Goal: Transaction & Acquisition: Register for event/course

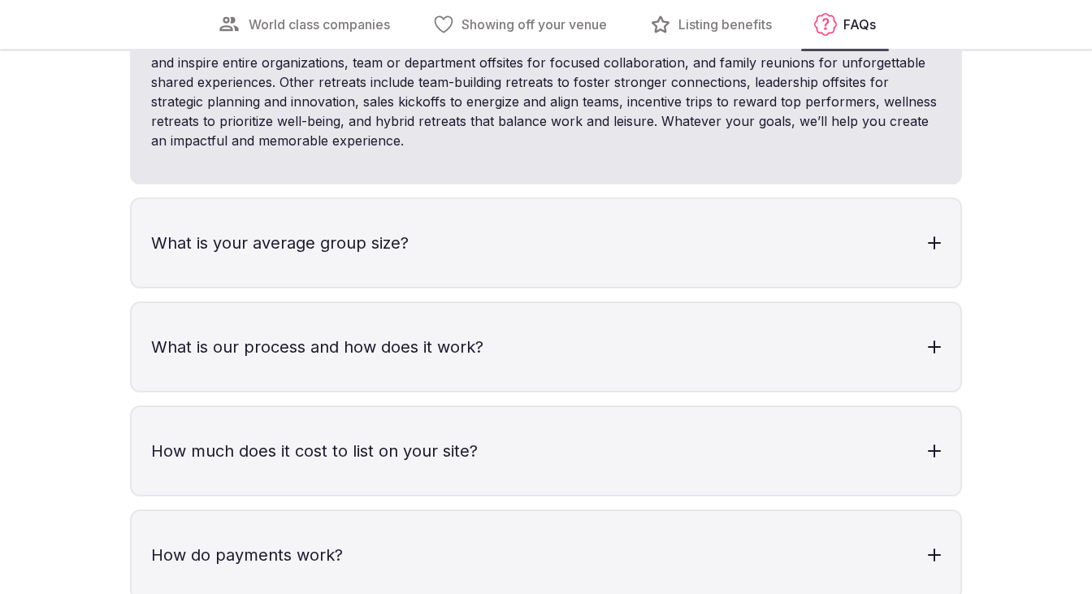
scroll to position [4837, 0]
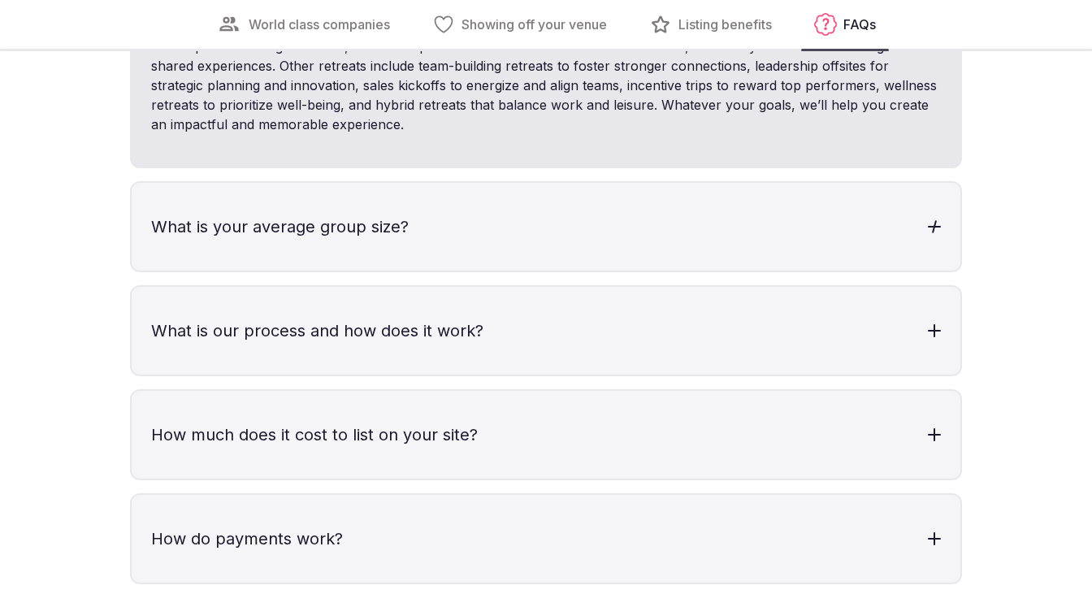
click at [929, 226] on div at bounding box center [934, 227] width 13 height 2
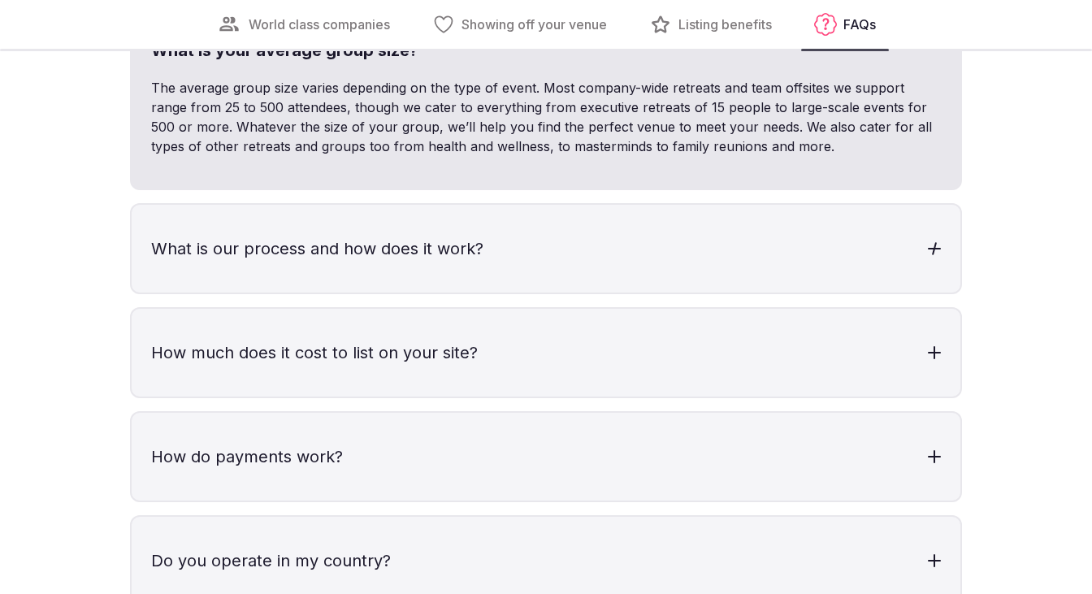
scroll to position [5017, 0]
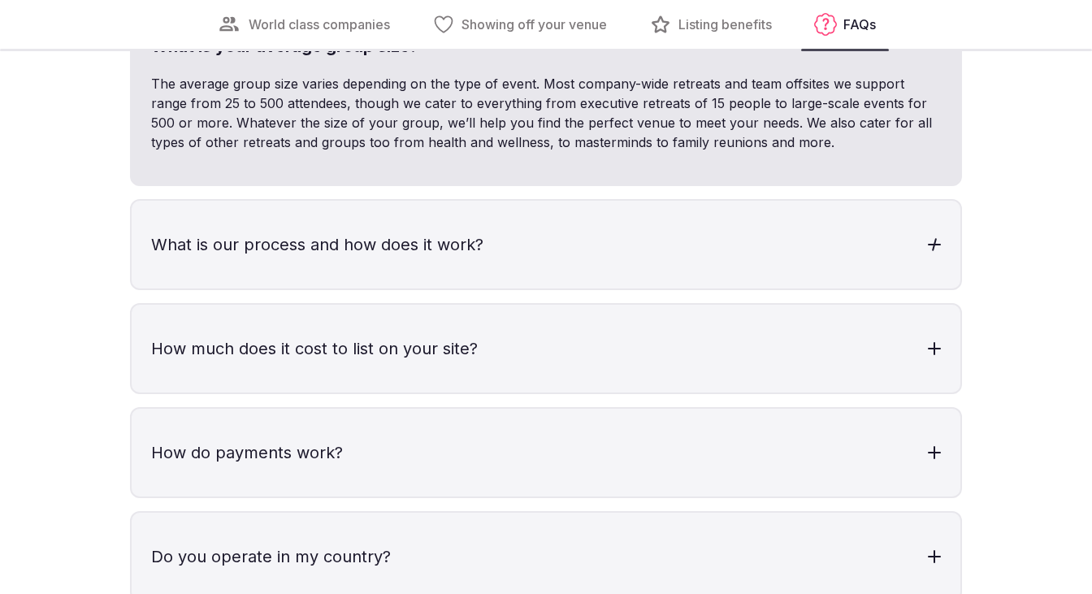
click at [935, 244] on div at bounding box center [934, 245] width 13 height 2
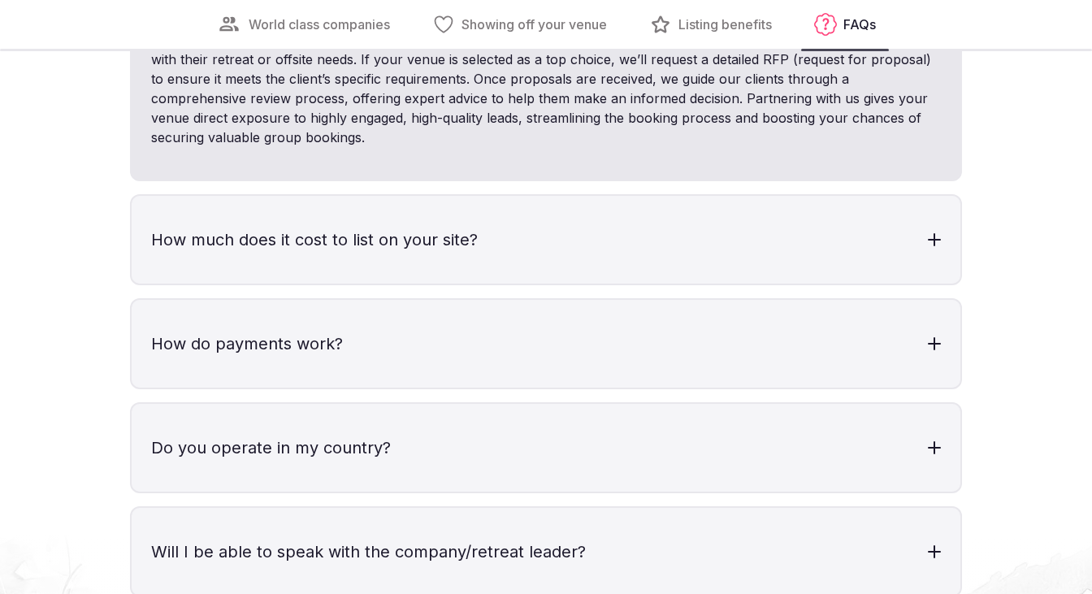
scroll to position [5278, 0]
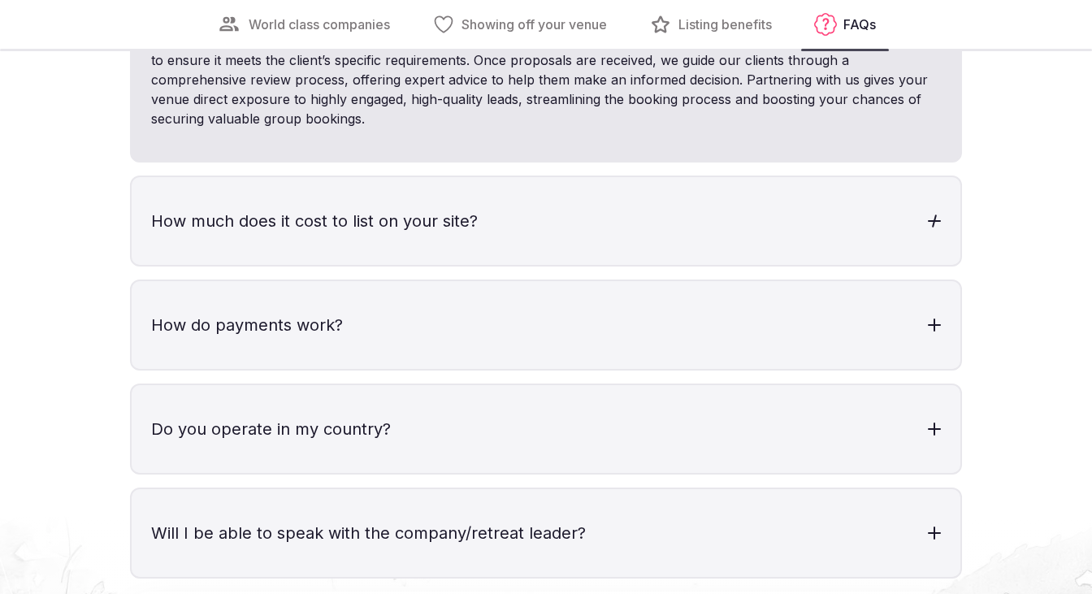
click at [935, 214] on div at bounding box center [934, 220] width 5 height 13
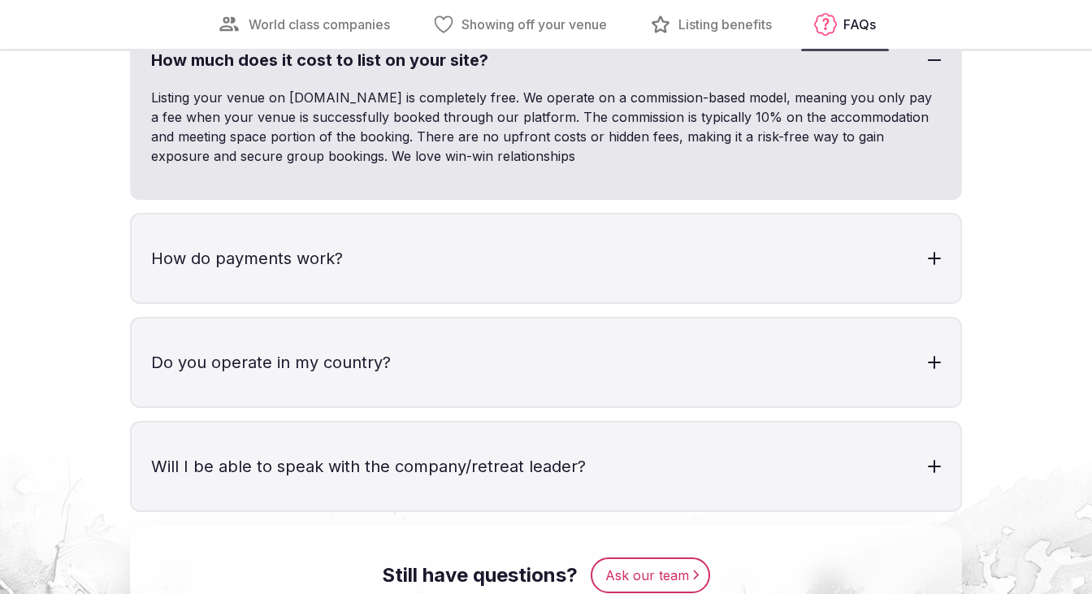
scroll to position [5451, 0]
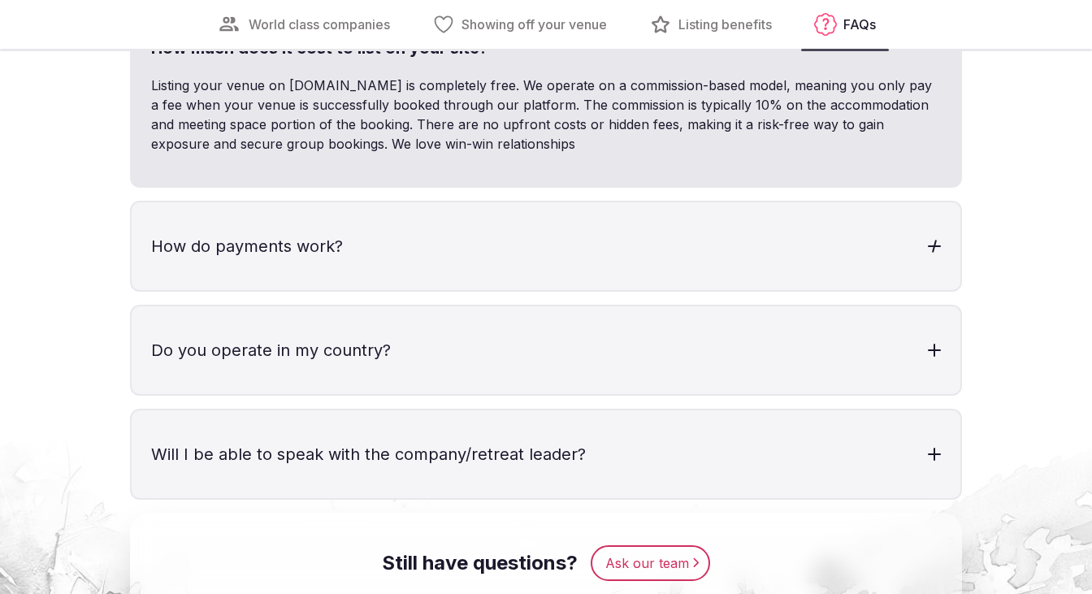
click at [934, 240] on div at bounding box center [934, 246] width 13 height 13
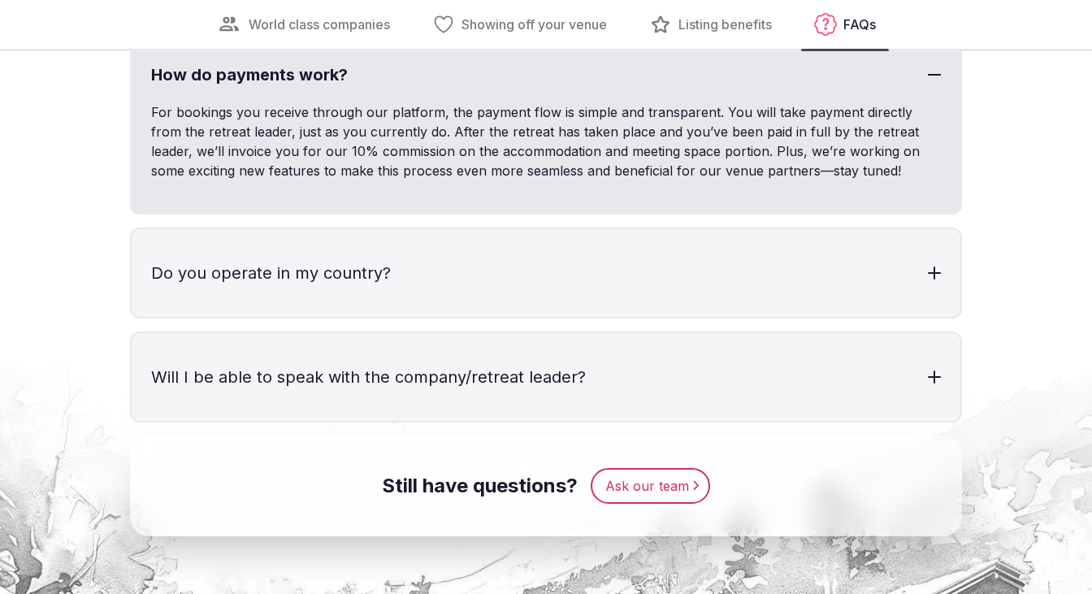
scroll to position [5634, 0]
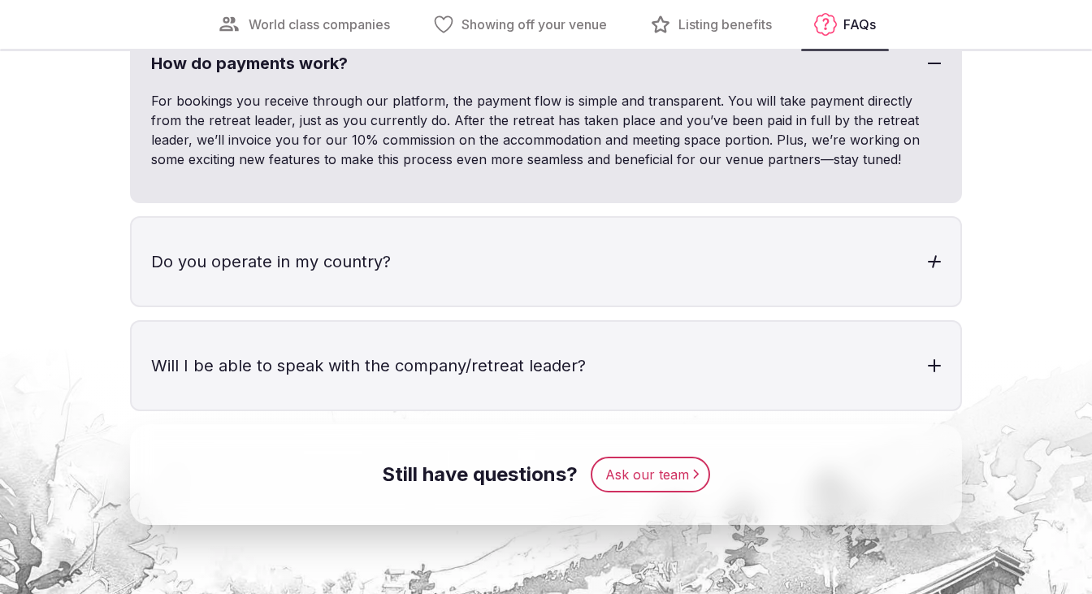
click at [938, 255] on div at bounding box center [934, 261] width 13 height 13
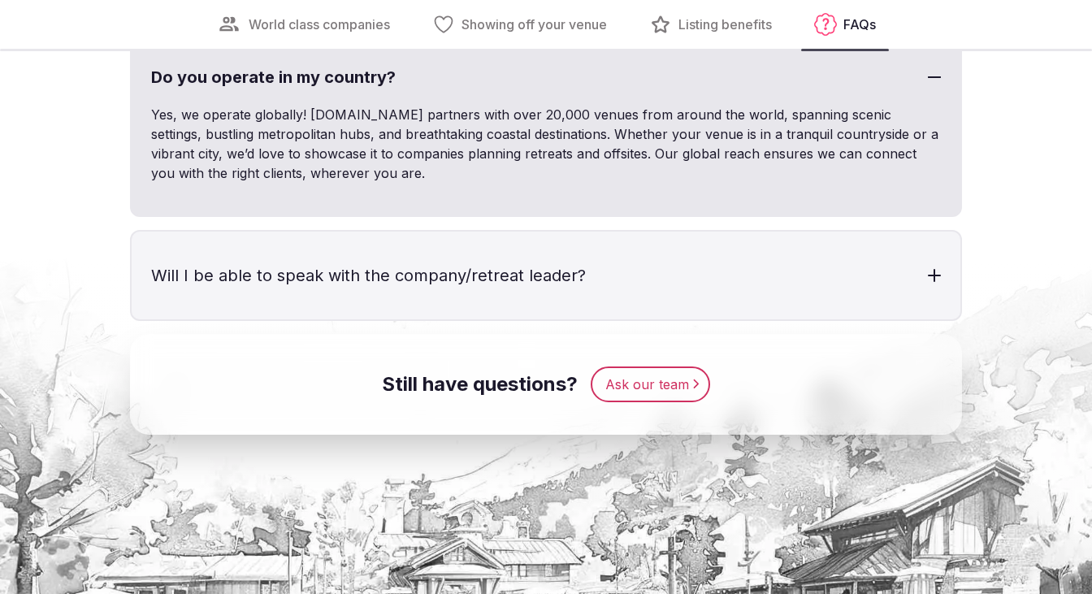
scroll to position [5820, 0]
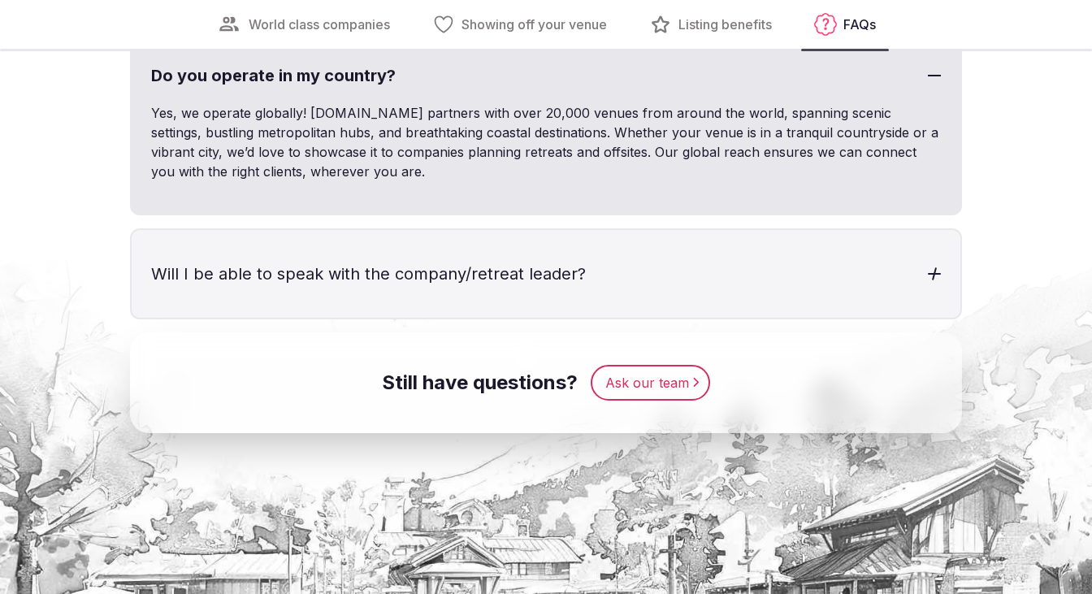
click at [937, 267] on div at bounding box center [934, 273] width 13 height 13
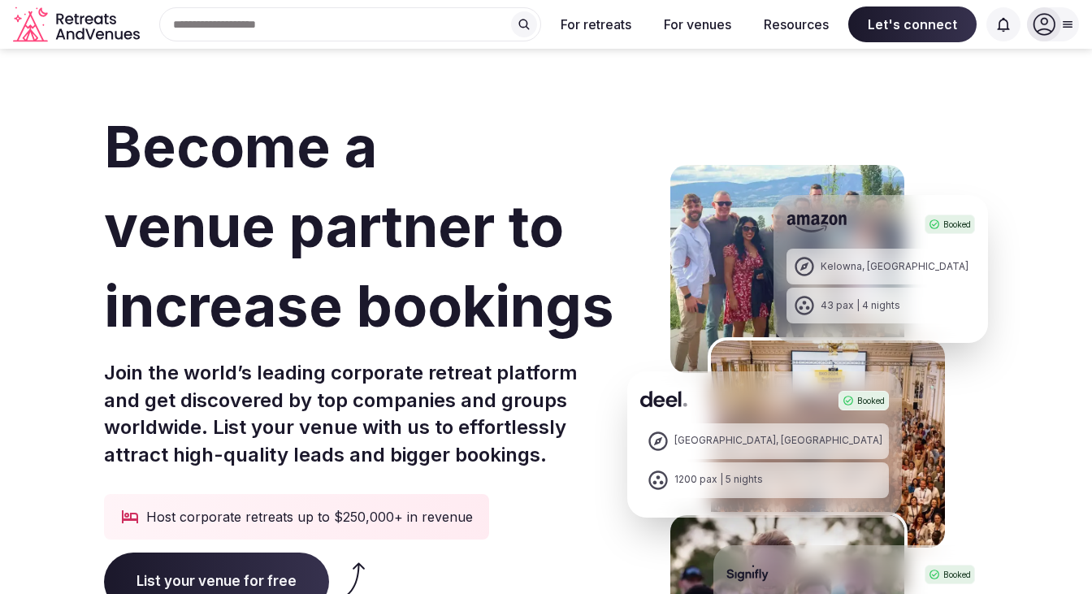
scroll to position [0, 0]
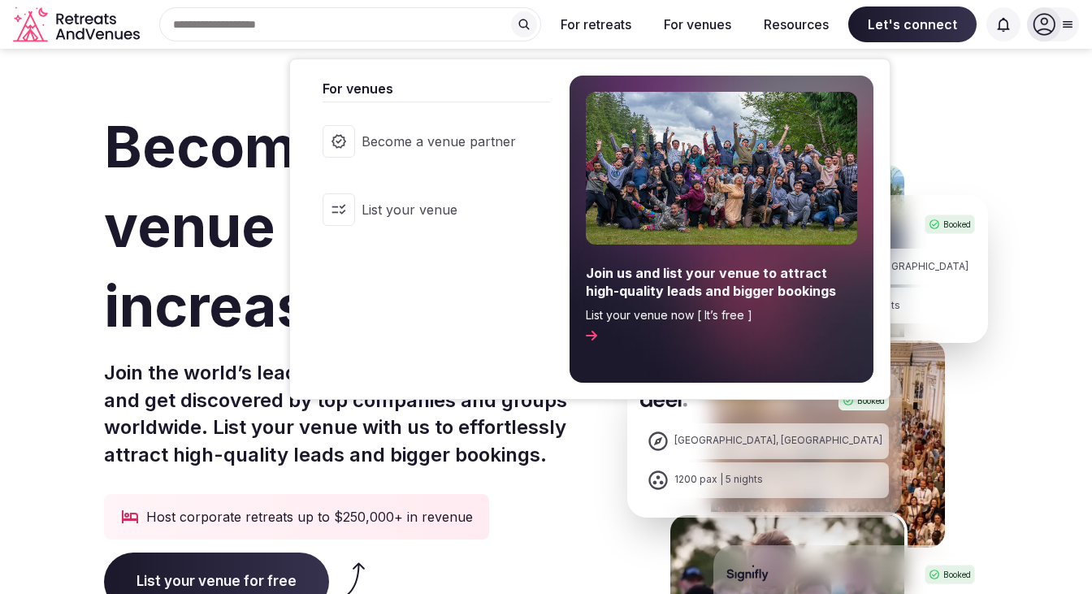
click at [713, 21] on button "For venues" at bounding box center [697, 24] width 93 height 36
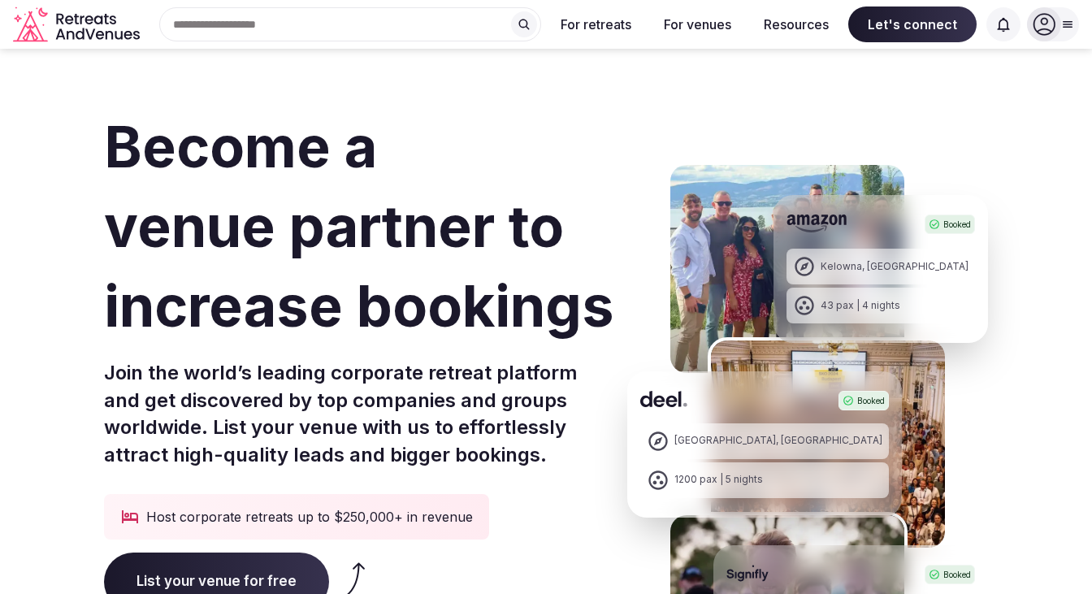
click at [713, 21] on button "For venues" at bounding box center [697, 24] width 93 height 36
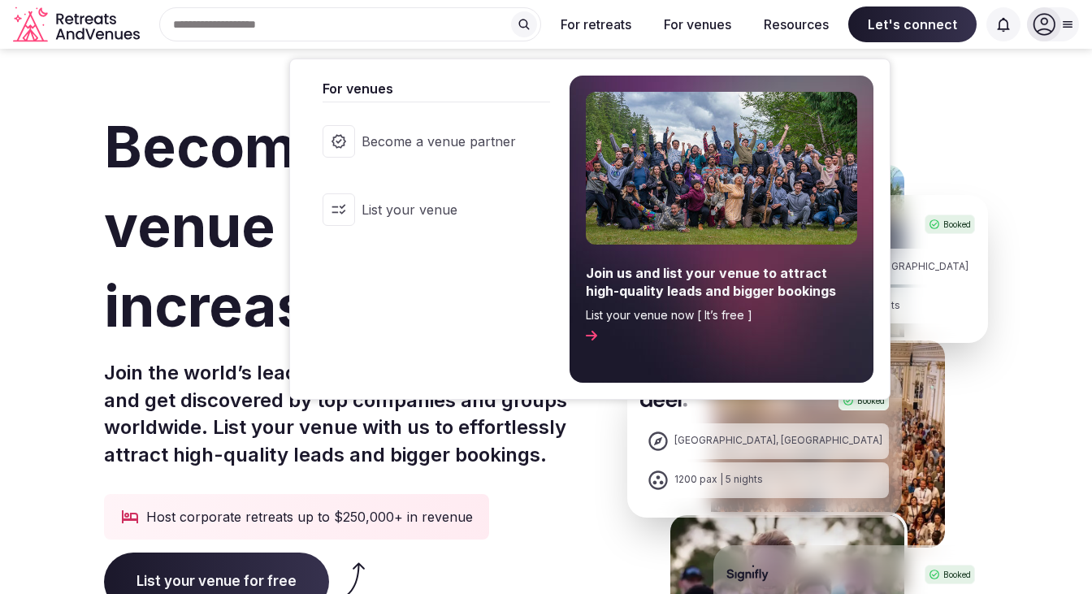
click at [480, 146] on span "Become a venue partner" at bounding box center [439, 141] width 154 height 18
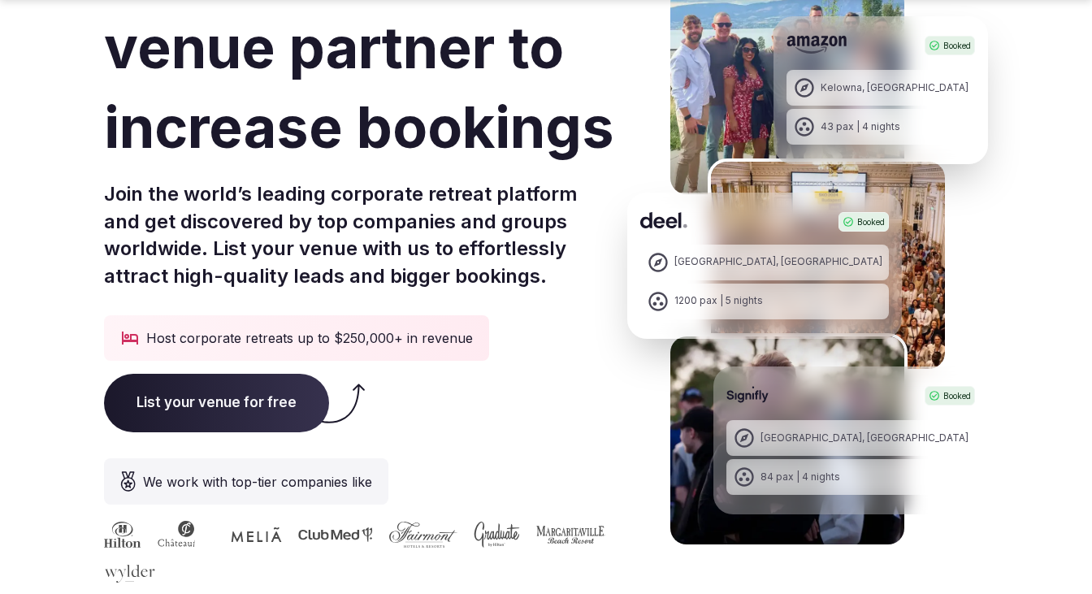
scroll to position [184, 0]
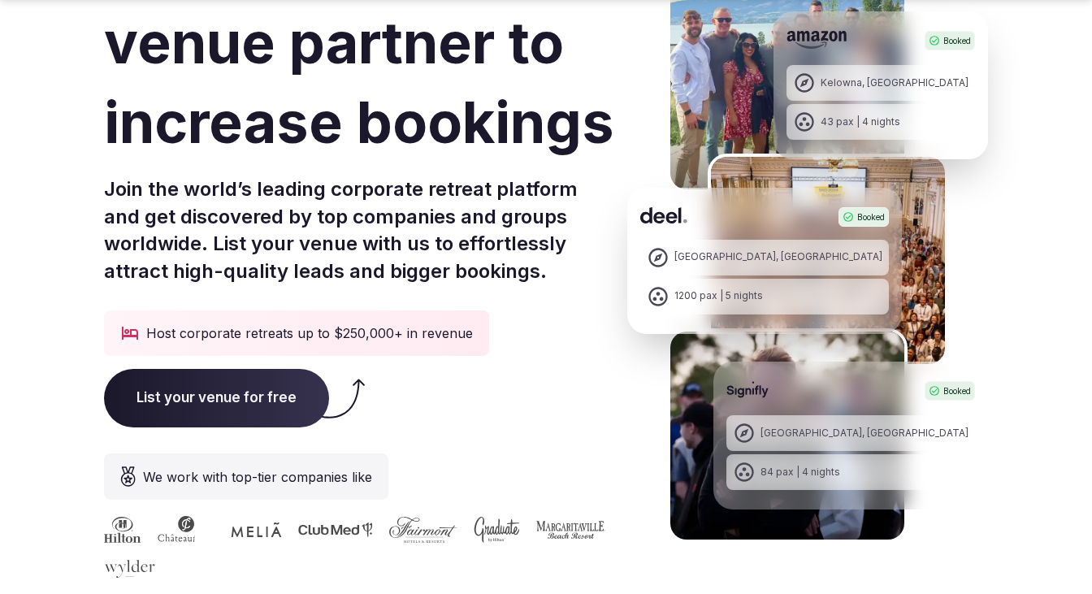
click at [267, 394] on span "List your venue for free" at bounding box center [216, 398] width 225 height 58
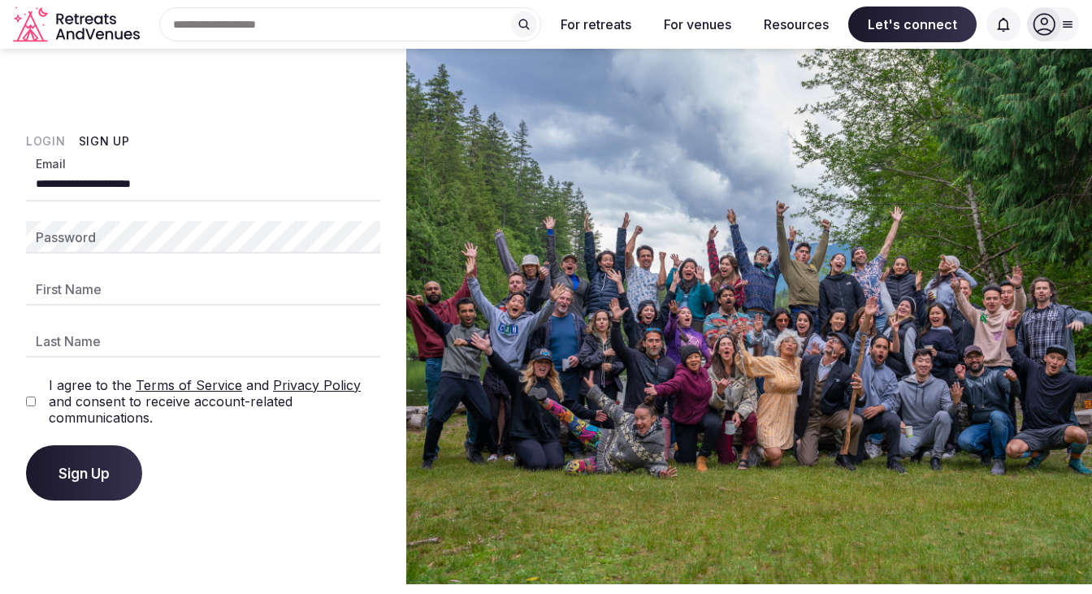
type input "**********"
click at [42, 242] on div "Password" at bounding box center [203, 237] width 354 height 32
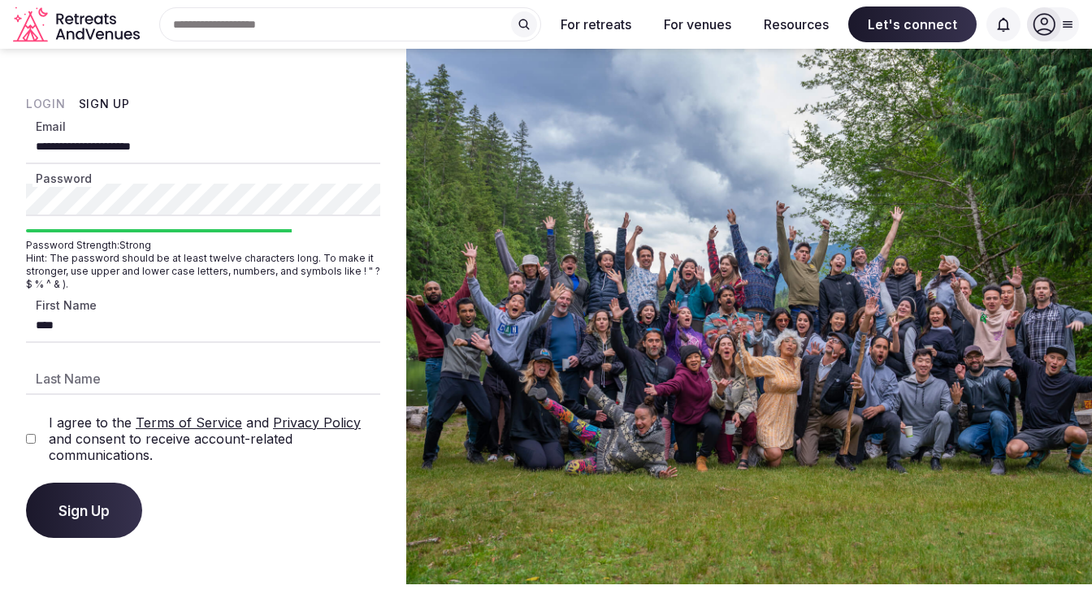
type input "****"
type input "********"
click at [67, 505] on span "Sign Up" at bounding box center [83, 510] width 51 height 16
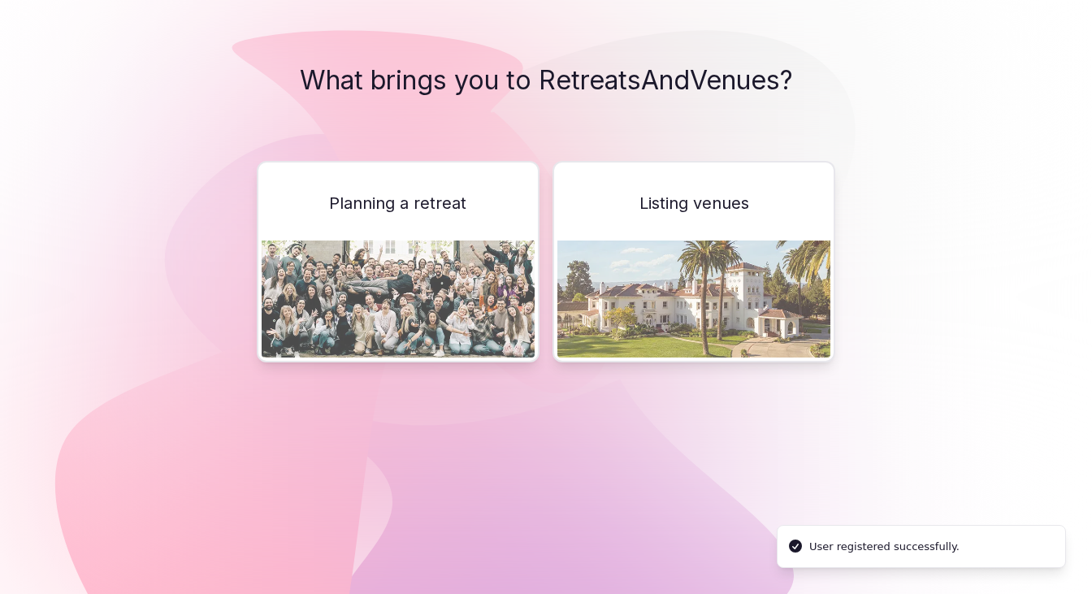
click at [649, 206] on span "Listing venues" at bounding box center [694, 203] width 110 height 23
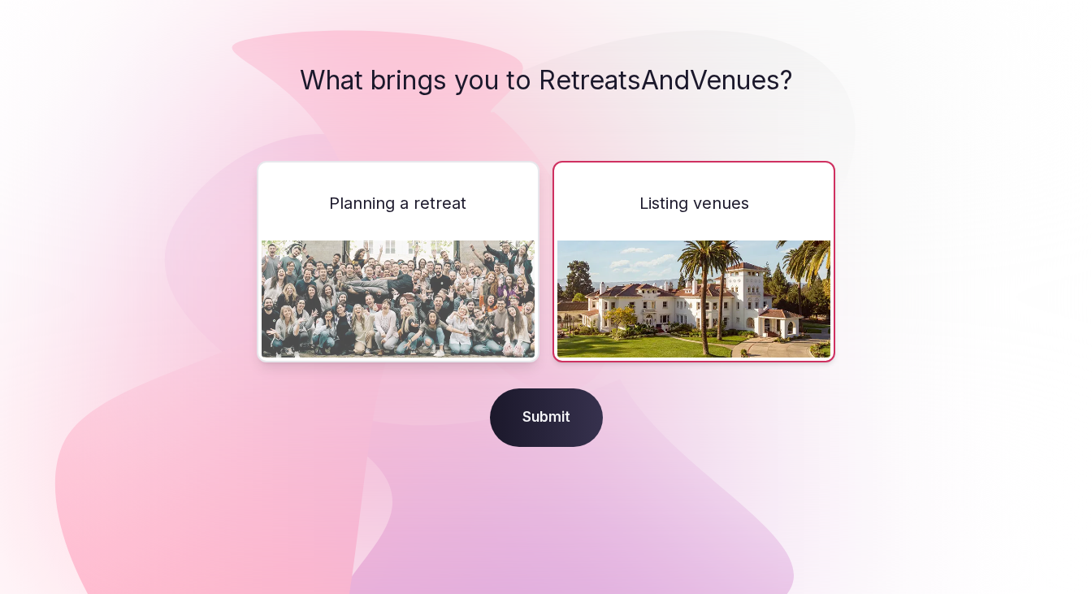
click at [555, 422] on span "Submit" at bounding box center [546, 417] width 113 height 58
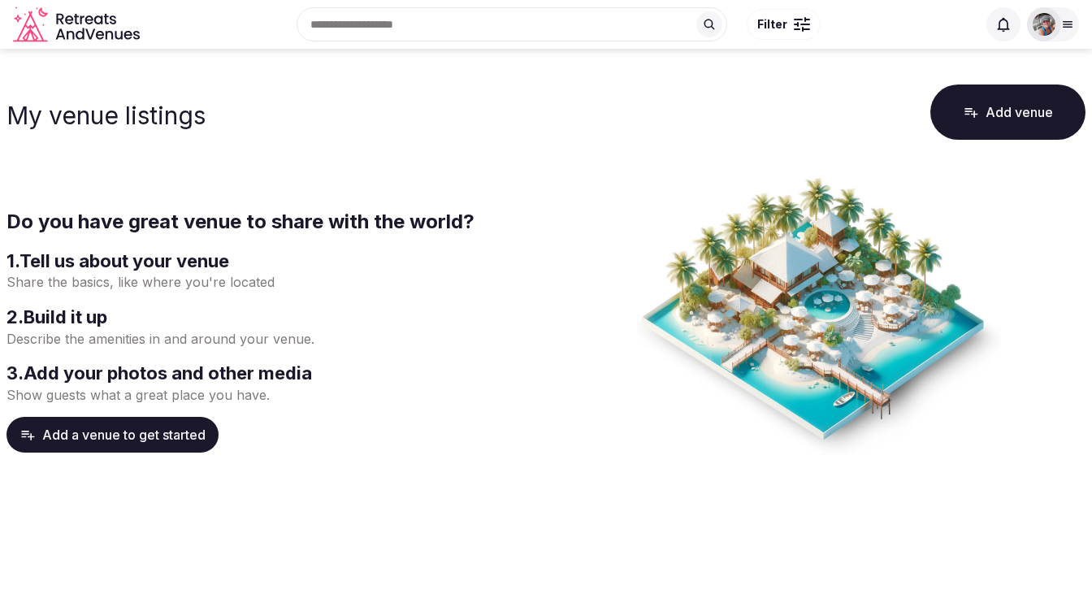
click at [148, 281] on p "Share the basics, like where you're located" at bounding box center [272, 282] width 533 height 18
click at [101, 435] on button "Add a venue to get started" at bounding box center [112, 435] width 212 height 36
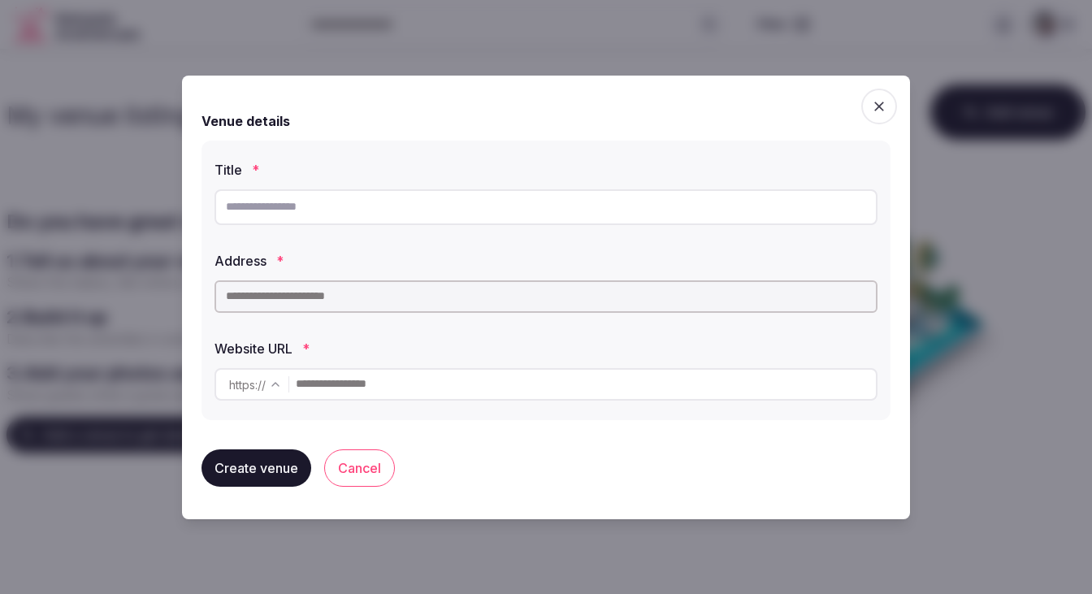
click at [240, 205] on input "text" at bounding box center [545, 207] width 663 height 36
type input "**********"
click at [310, 383] on input "text" at bounding box center [586, 384] width 580 height 32
click at [257, 298] on input "text" at bounding box center [545, 296] width 663 height 32
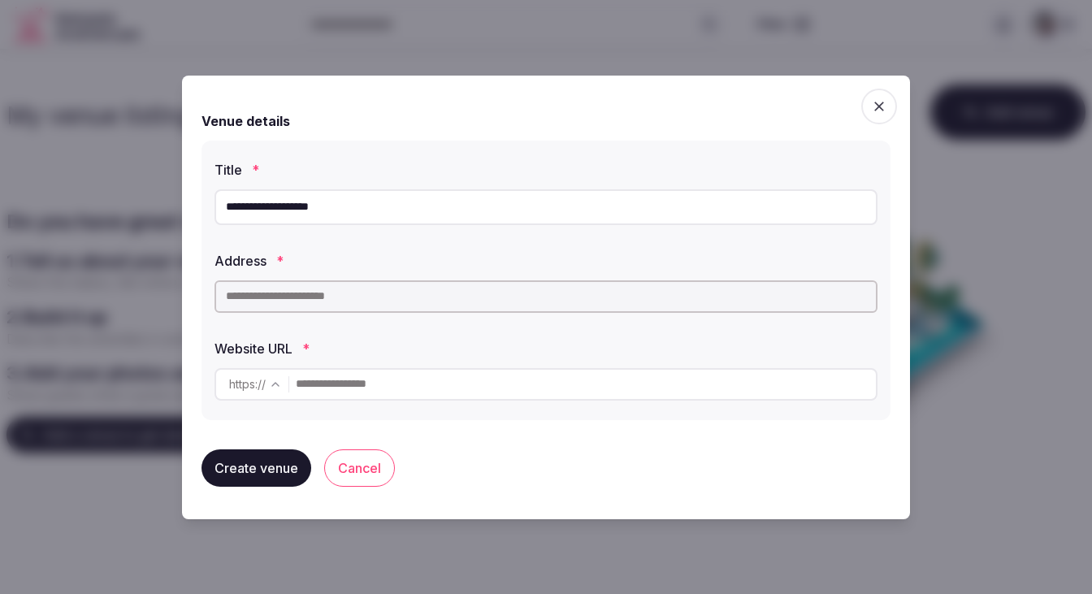
click at [257, 298] on input "text" at bounding box center [545, 296] width 663 height 32
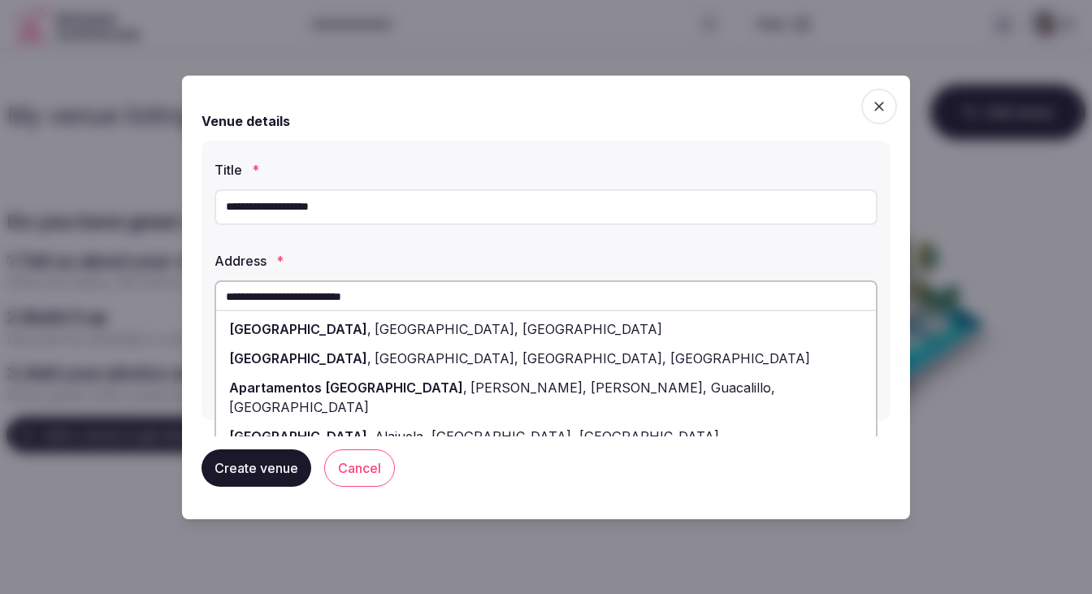
click at [371, 323] on span "[GEOGRAPHIC_DATA], [GEOGRAPHIC_DATA]" at bounding box center [516, 329] width 291 height 16
type input "**********"
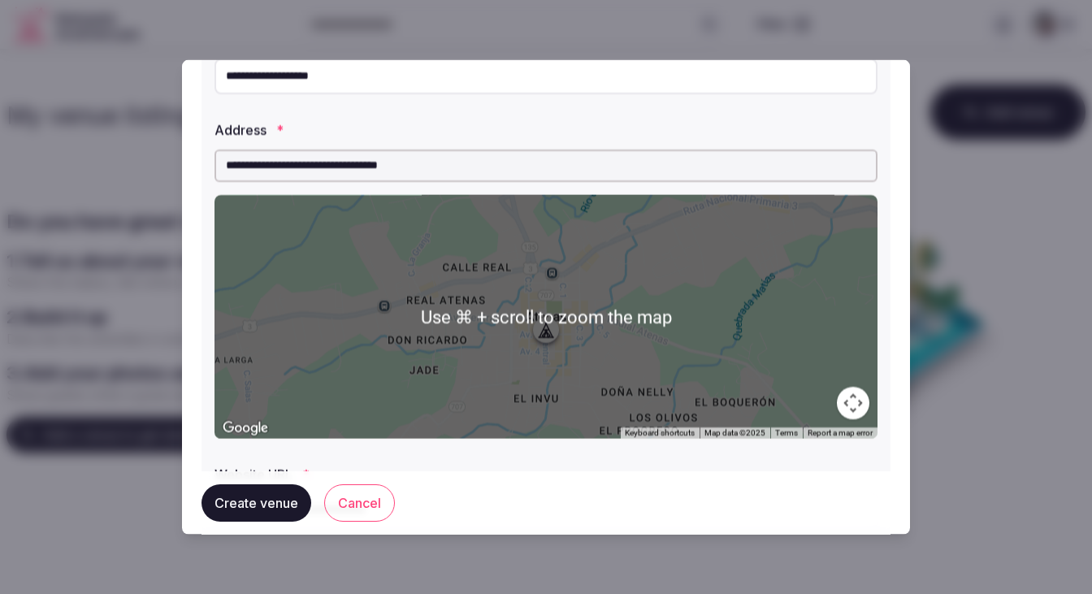
scroll to position [133, 0]
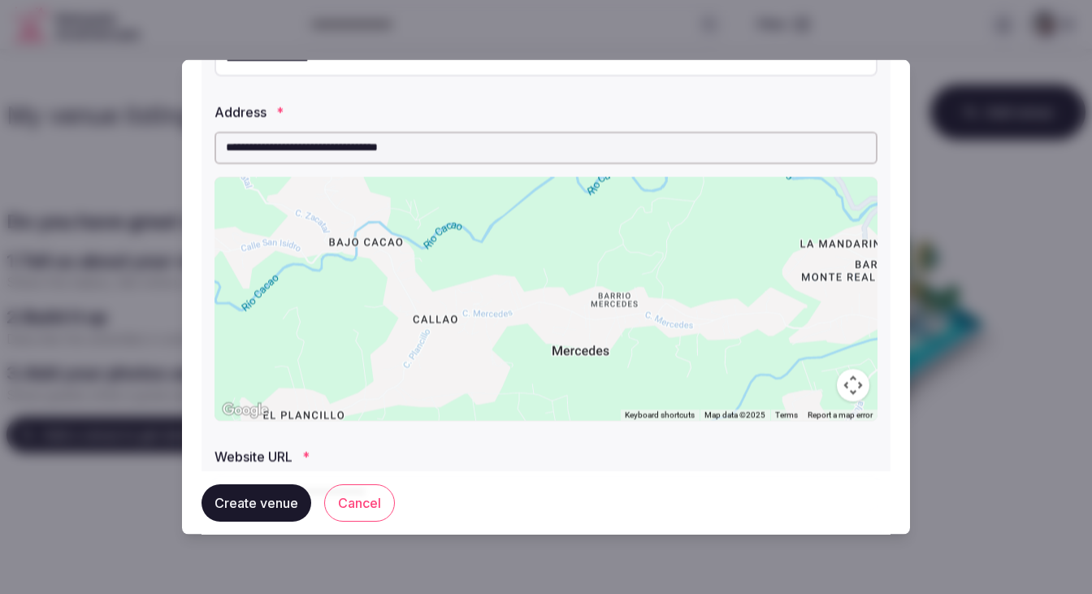
drag, startPoint x: 349, startPoint y: 310, endPoint x: 782, endPoint y: 495, distance: 470.7
click at [782, 495] on div "**********" at bounding box center [545, 276] width 689 height 661
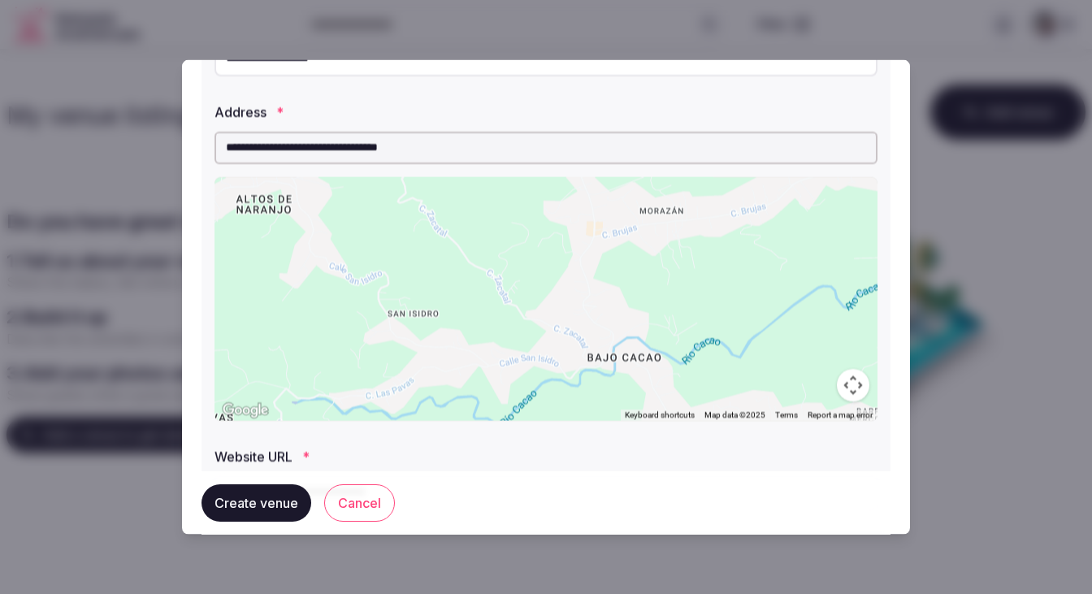
drag, startPoint x: 523, startPoint y: 301, endPoint x: 783, endPoint y: 419, distance: 285.8
click at [783, 419] on div "Use ⌘ + scroll to zoom the map Keyboard shortcuts Map Data Map data ©2025 Map d…" at bounding box center [545, 298] width 663 height 244
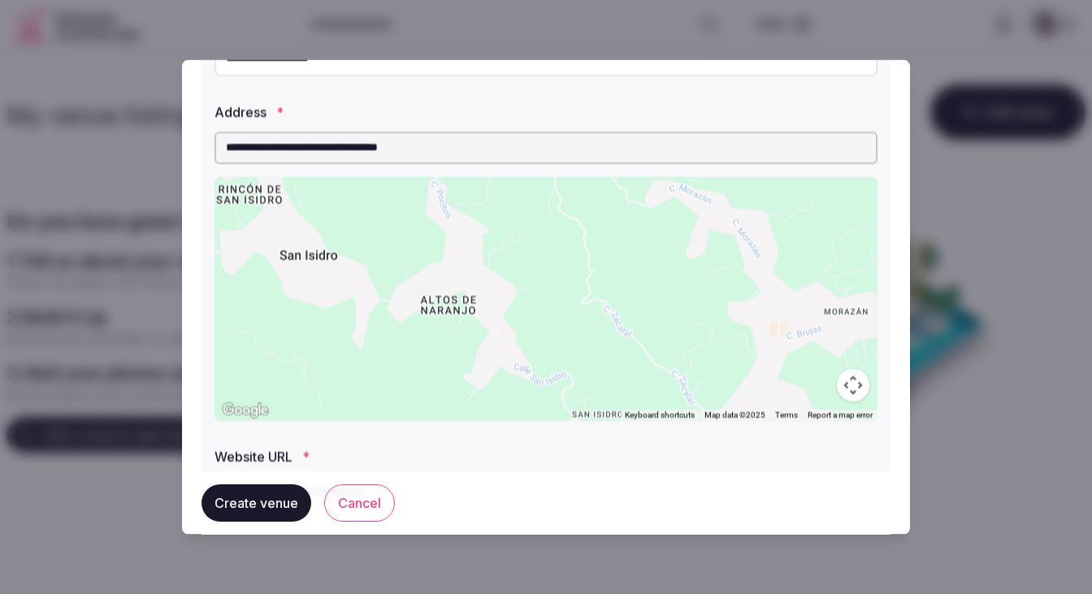
drag, startPoint x: 322, startPoint y: 226, endPoint x: 505, endPoint y: 330, distance: 211.0
click at [505, 330] on div at bounding box center [545, 298] width 663 height 244
click at [302, 256] on div at bounding box center [545, 298] width 663 height 244
click at [273, 505] on button "Create venue" at bounding box center [256, 502] width 110 height 37
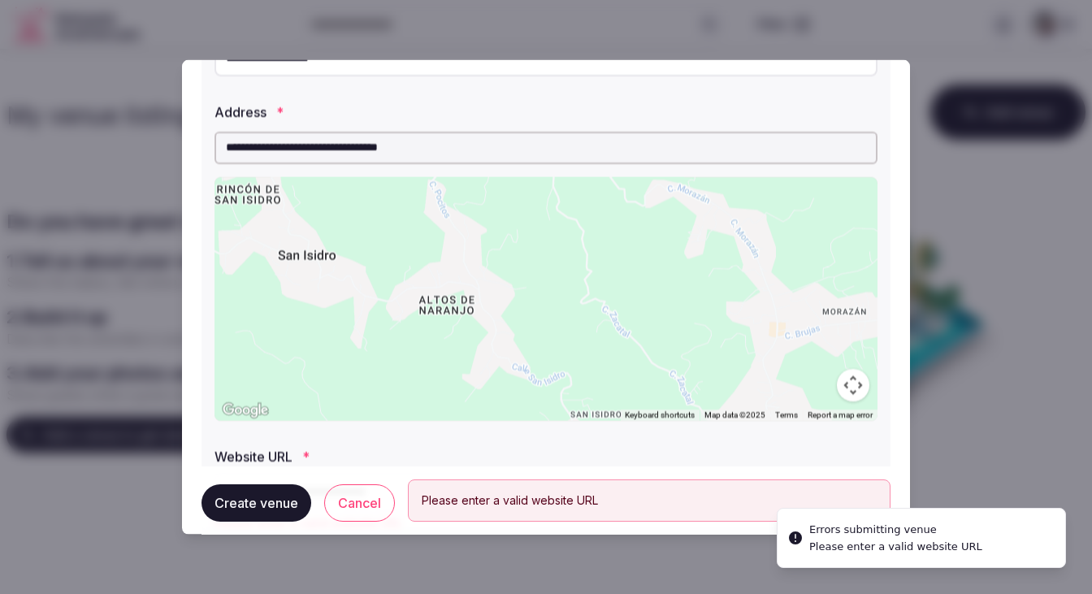
click at [470, 499] on div "Please enter a valid website URL" at bounding box center [649, 500] width 455 height 15
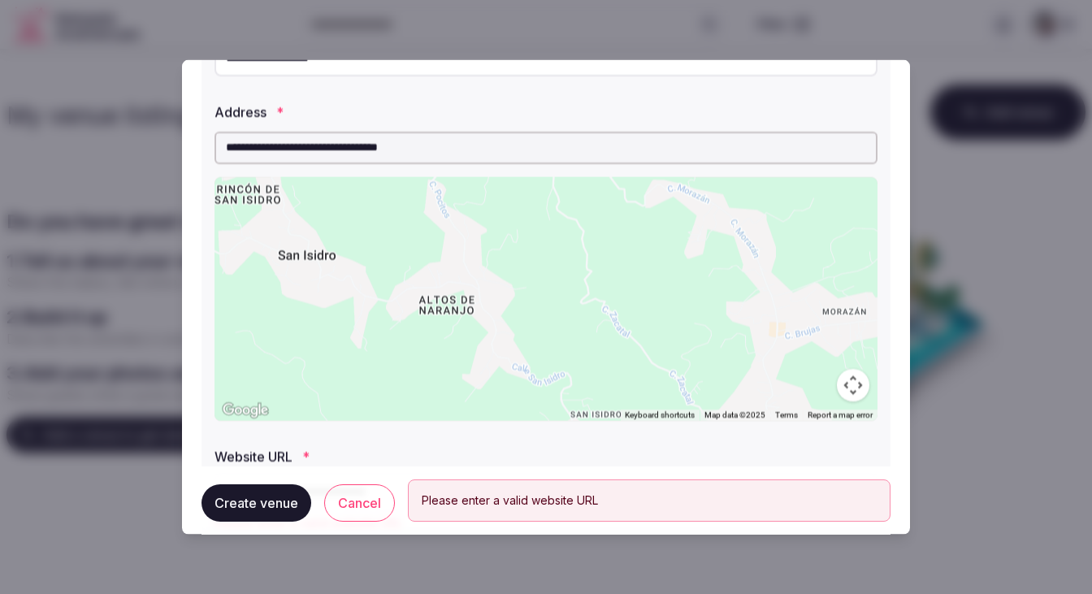
click at [557, 500] on div "Please enter a valid website URL" at bounding box center [649, 500] width 455 height 15
click at [564, 497] on div "Please enter a valid website URL" at bounding box center [649, 500] width 455 height 15
click at [427, 500] on div "Please enter a valid website URL" at bounding box center [649, 500] width 455 height 15
click at [314, 453] on label "Website URL *" at bounding box center [545, 455] width 663 height 13
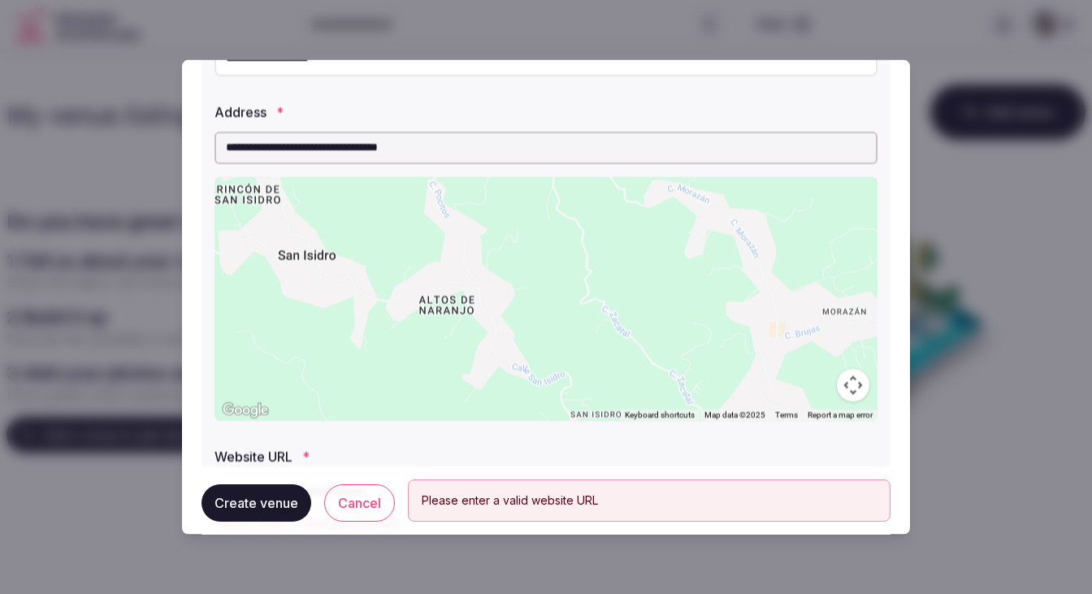
click at [305, 452] on span "*" at bounding box center [305, 455] width 7 height 13
click at [258, 505] on button "Create venue" at bounding box center [256, 502] width 110 height 37
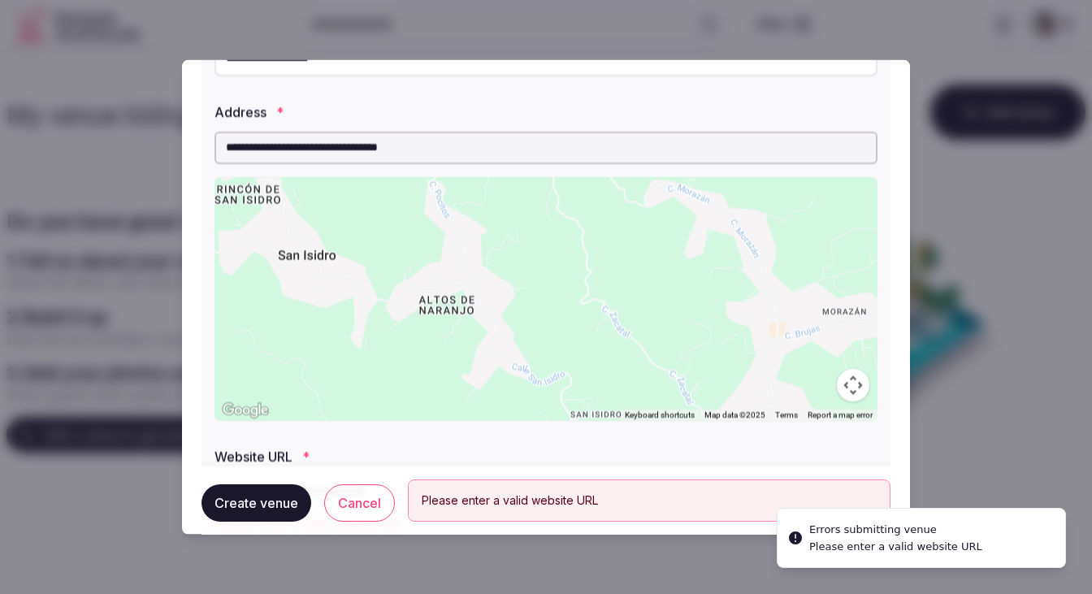
click at [509, 501] on div "Please enter a valid website URL" at bounding box center [649, 500] width 455 height 15
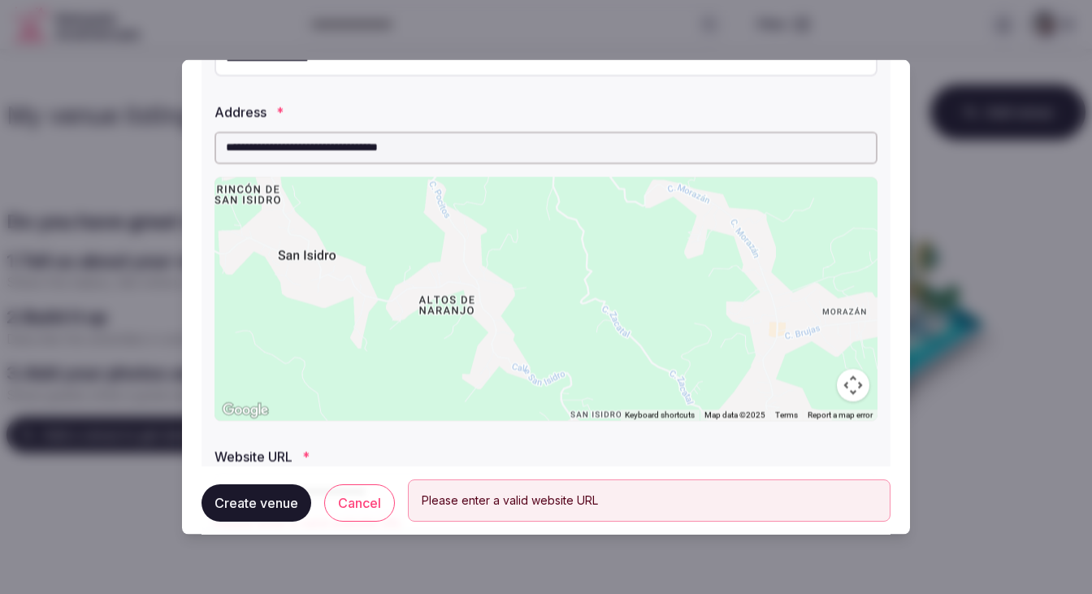
click at [375, 503] on button "Cancel" at bounding box center [359, 502] width 71 height 37
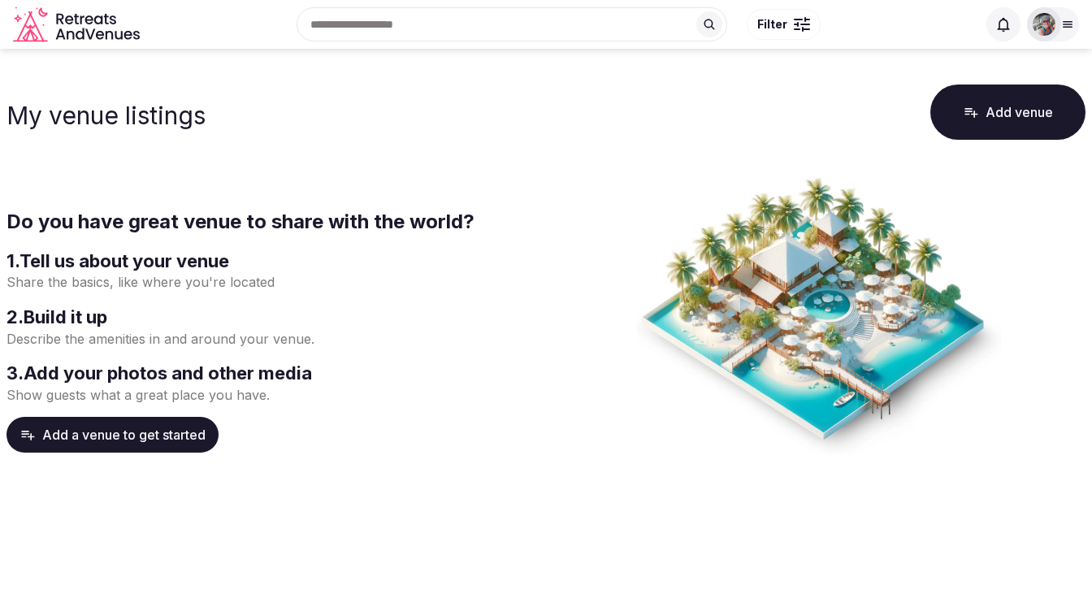
click at [137, 424] on button "Add a venue to get started" at bounding box center [112, 435] width 212 height 36
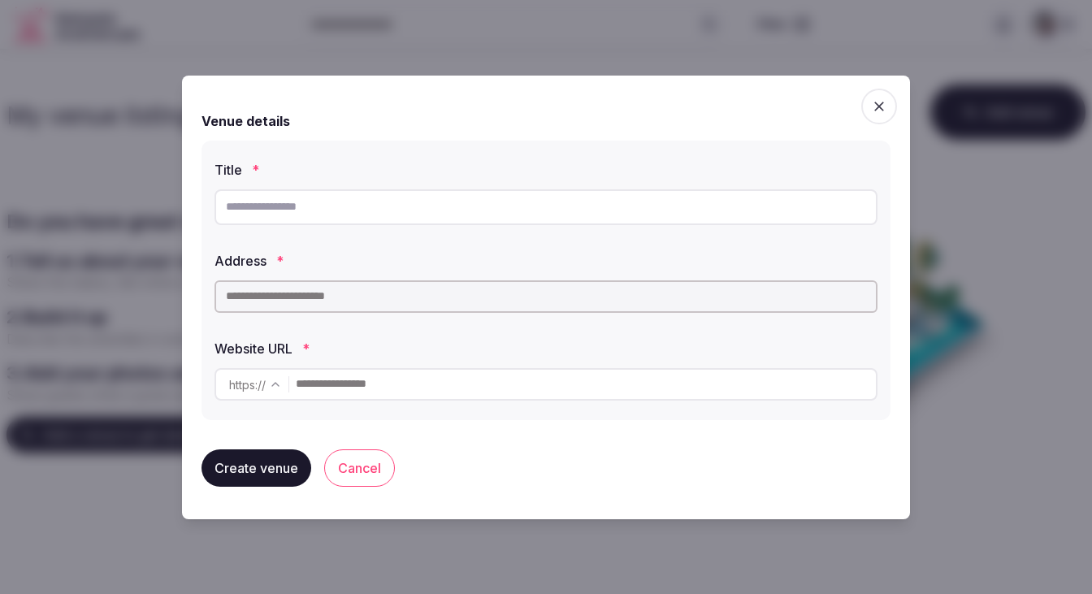
click at [245, 202] on input "text" at bounding box center [545, 207] width 663 height 36
type input "**********"
click at [238, 297] on input "text" at bounding box center [545, 296] width 663 height 32
click at [234, 297] on input "text" at bounding box center [545, 296] width 663 height 32
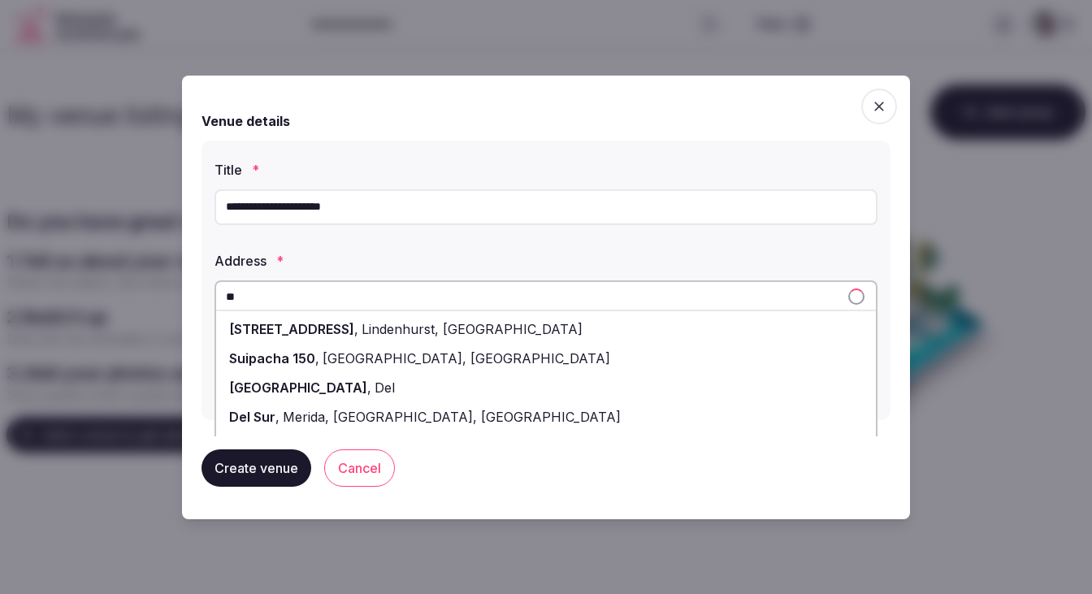
type input "*"
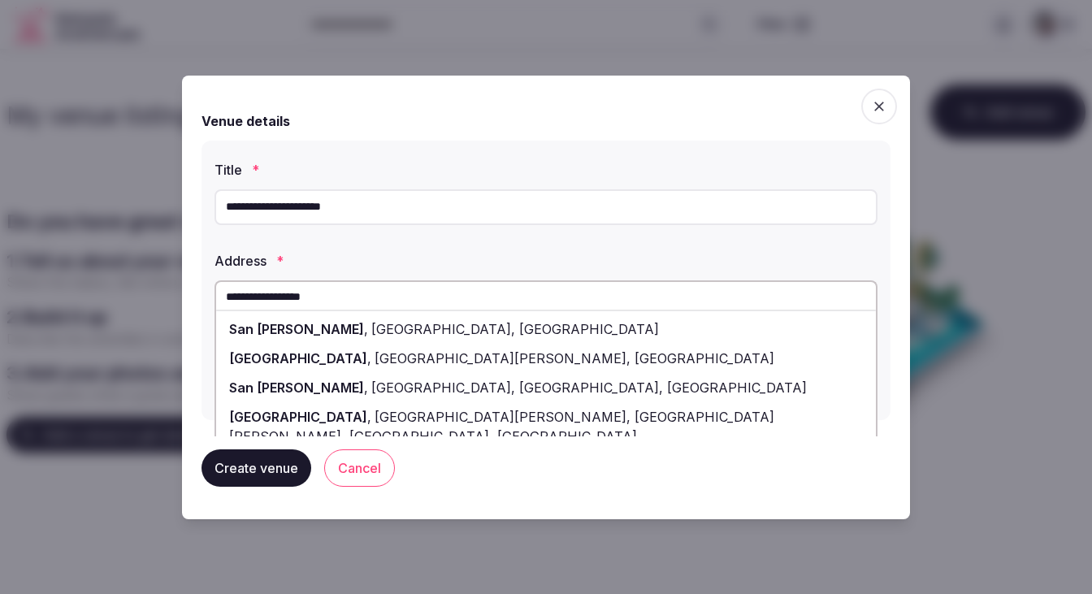
click at [292, 383] on div "[GEOGRAPHIC_DATA][PERSON_NAME] , [GEOGRAPHIC_DATA], [GEOGRAPHIC_DATA], [GEOGRAP…" at bounding box center [546, 387] width 660 height 29
type input "**********"
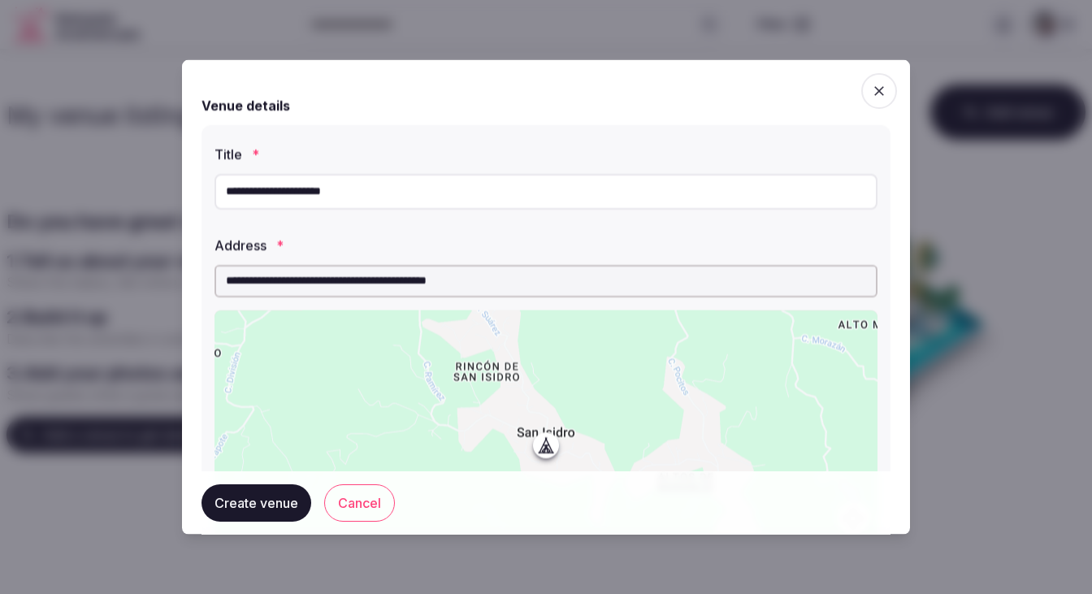
click at [281, 503] on button "Create venue" at bounding box center [256, 502] width 110 height 37
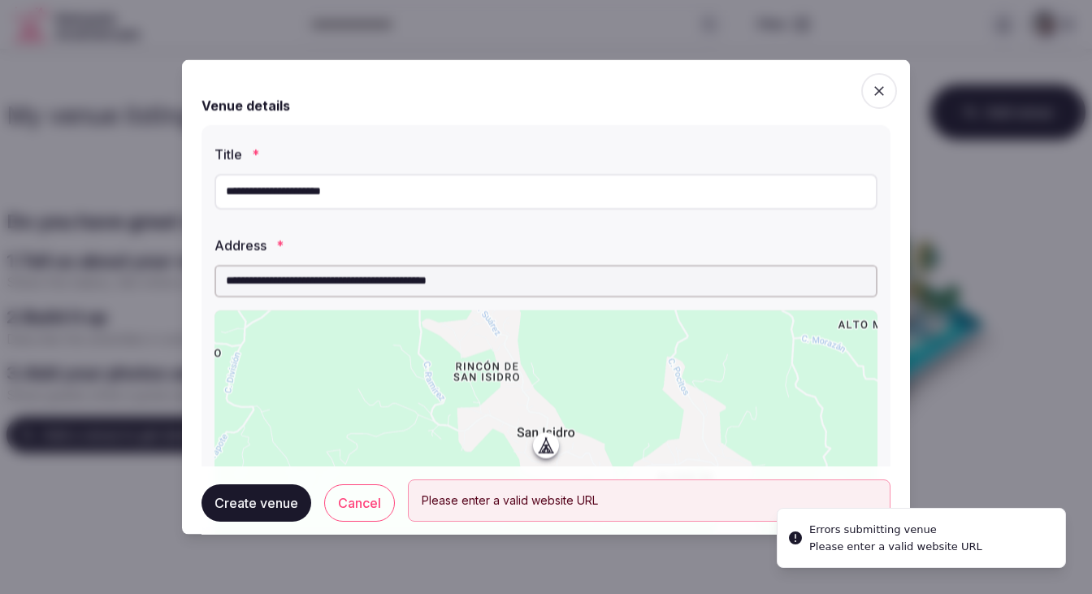
click at [515, 506] on div "Please enter a valid website URL" at bounding box center [649, 500] width 455 height 15
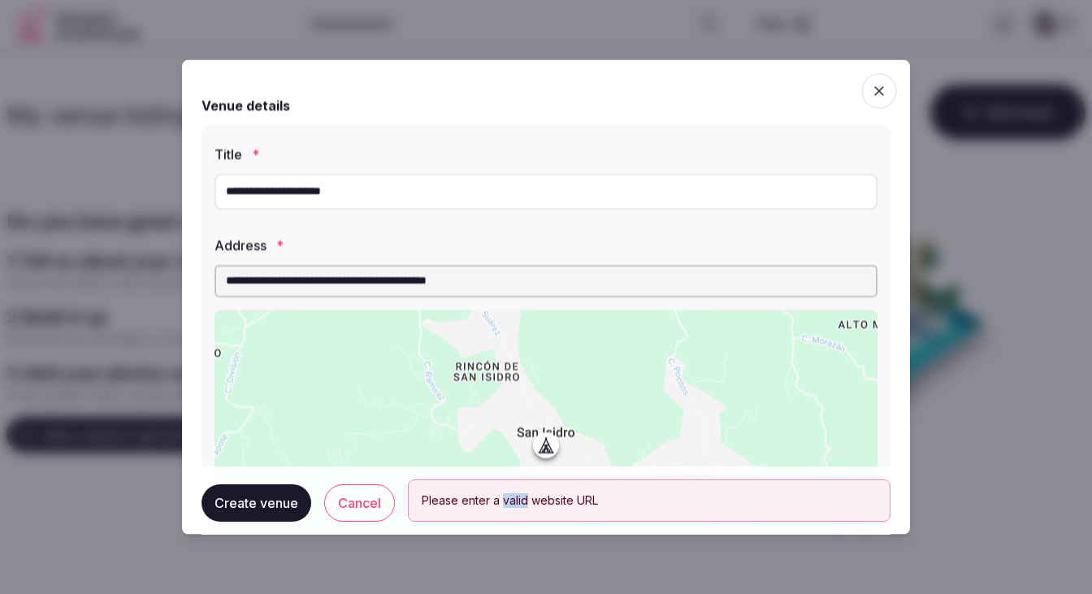
click at [515, 506] on div "Please enter a valid website URL" at bounding box center [649, 500] width 455 height 15
click at [883, 85] on icon "button" at bounding box center [879, 90] width 16 height 16
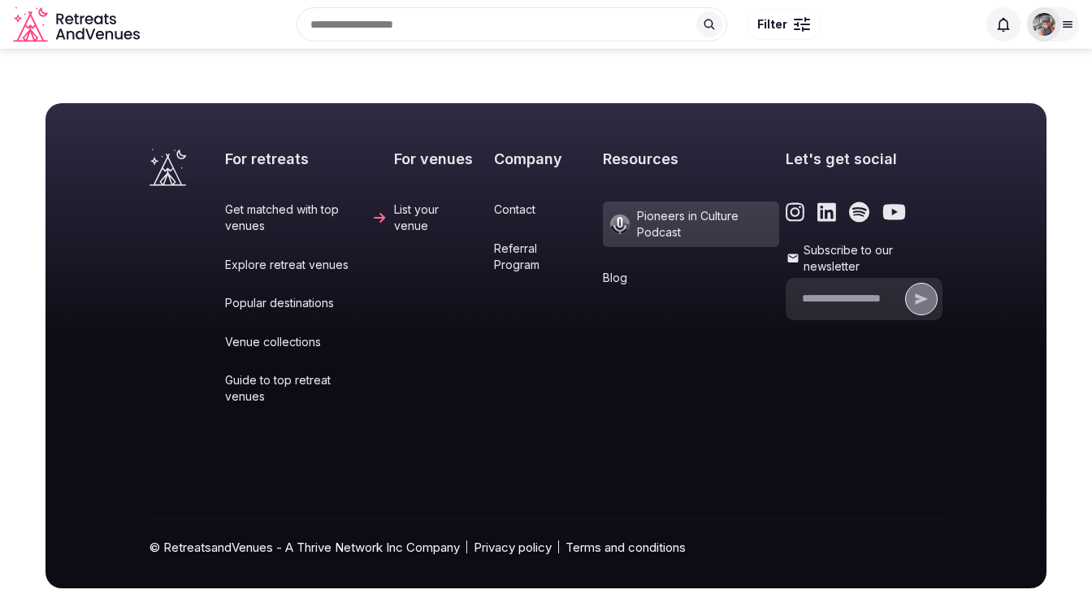
scroll to position [583, 0]
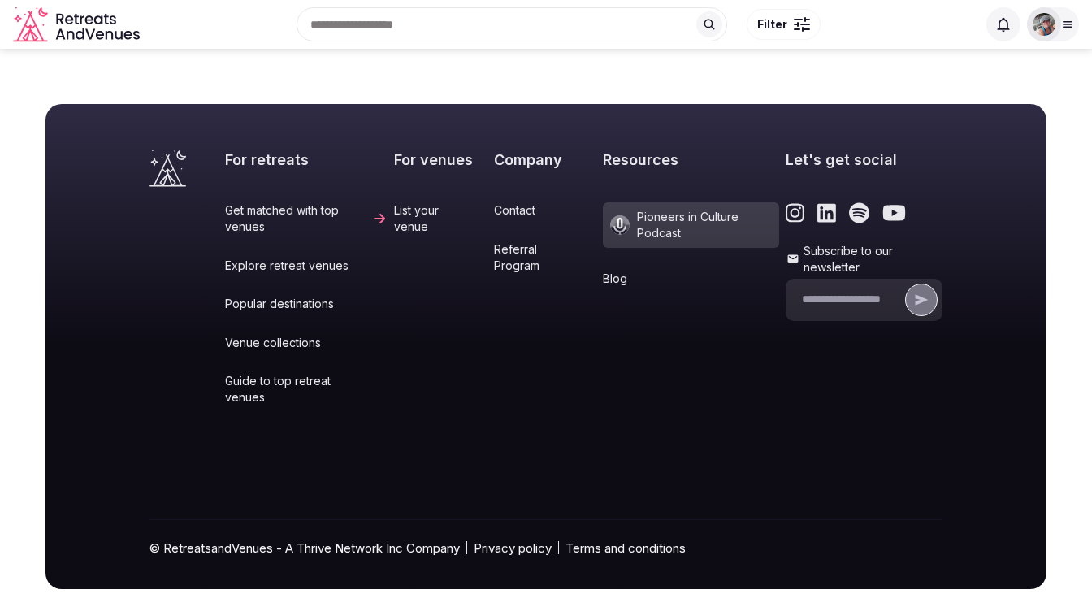
click at [283, 296] on link "Popular destinations" at bounding box center [306, 304] width 162 height 16
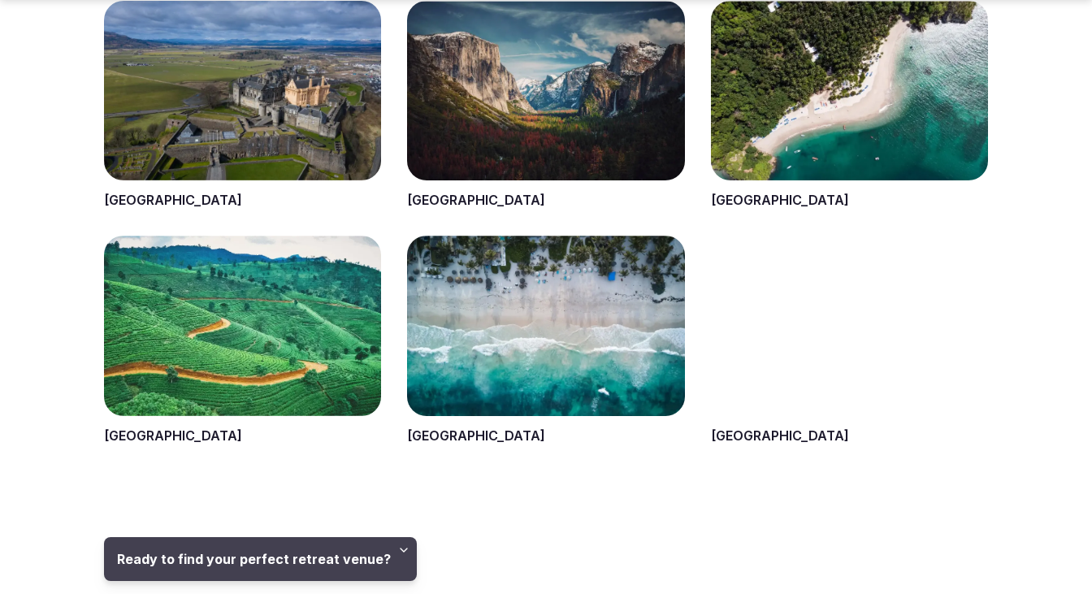
scroll to position [724, 0]
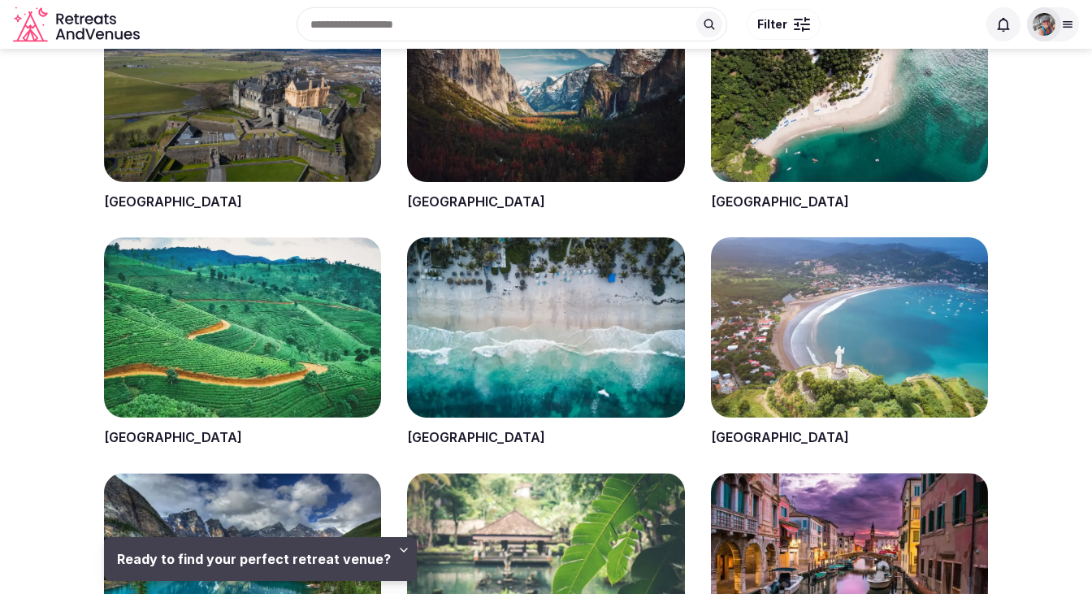
click at [847, 119] on span at bounding box center [849, 107] width 277 height 210
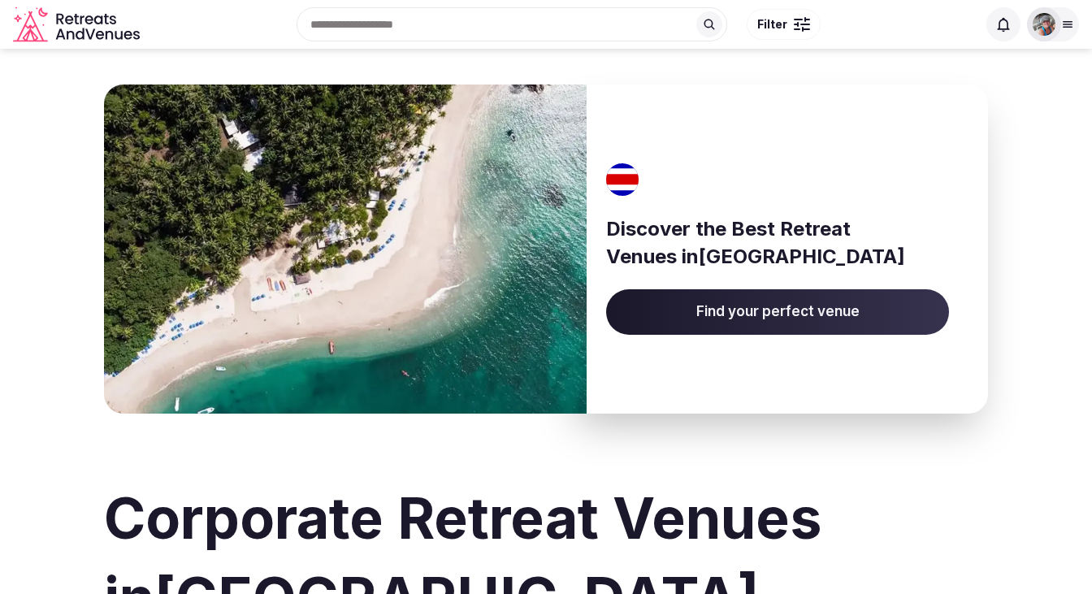
click at [790, 25] on button "Filter" at bounding box center [784, 24] width 74 height 31
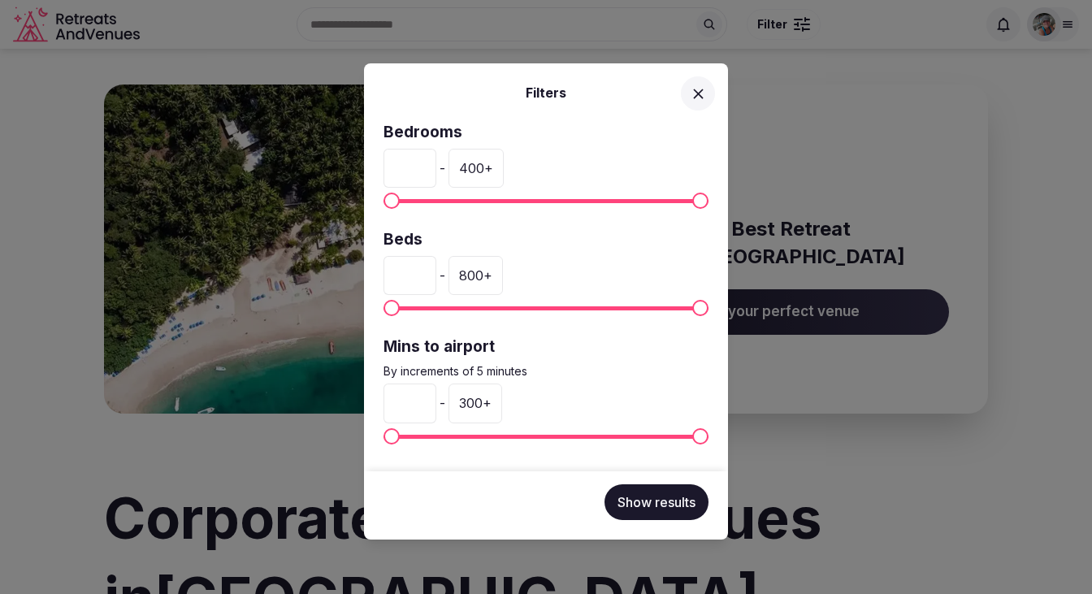
click at [436, 165] on input "*" at bounding box center [409, 168] width 53 height 39
type input "*"
click at [436, 165] on input "*" at bounding box center [409, 168] width 53 height 39
click at [436, 270] on input "*" at bounding box center [409, 275] width 53 height 39
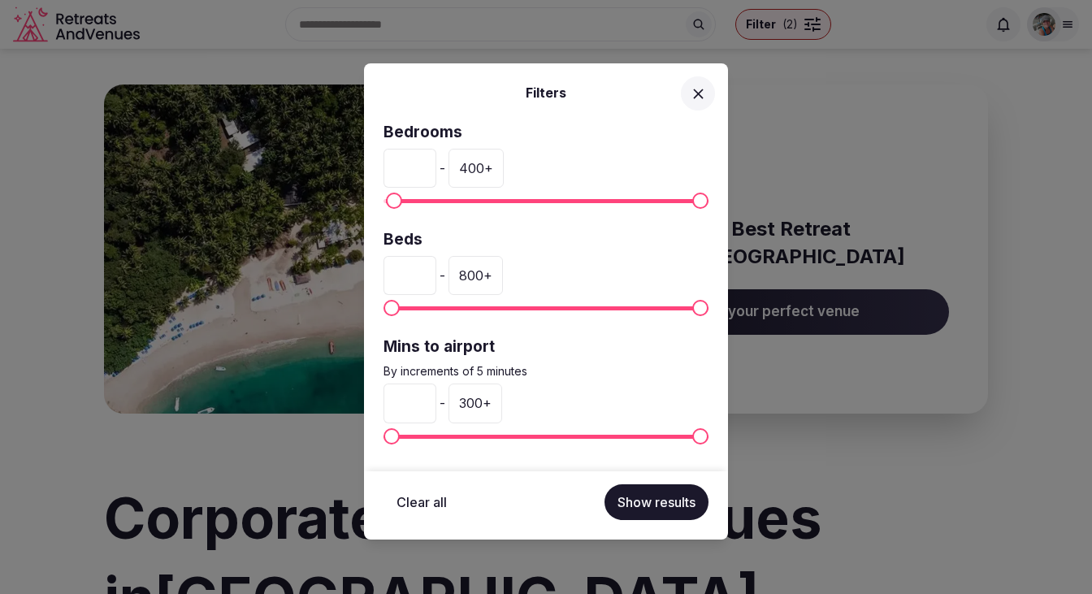
click at [436, 270] on input "*" at bounding box center [409, 275] width 53 height 39
type input "*"
click at [436, 270] on input "*" at bounding box center [409, 275] width 53 height 39
click at [436, 396] on input "*" at bounding box center [409, 402] width 53 height 39
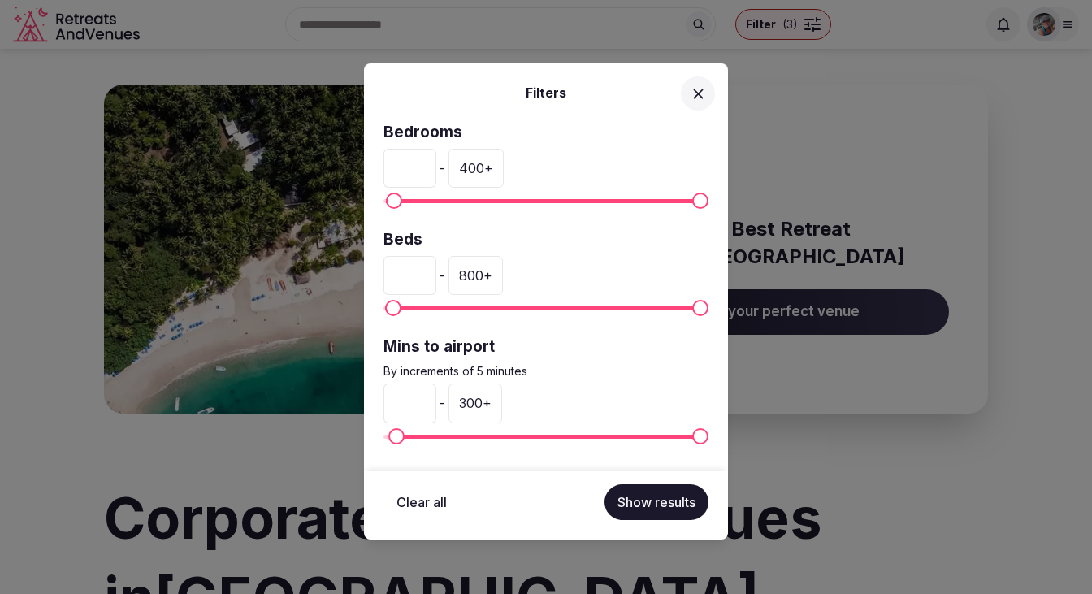
click at [436, 396] on input "**" at bounding box center [409, 402] width 53 height 39
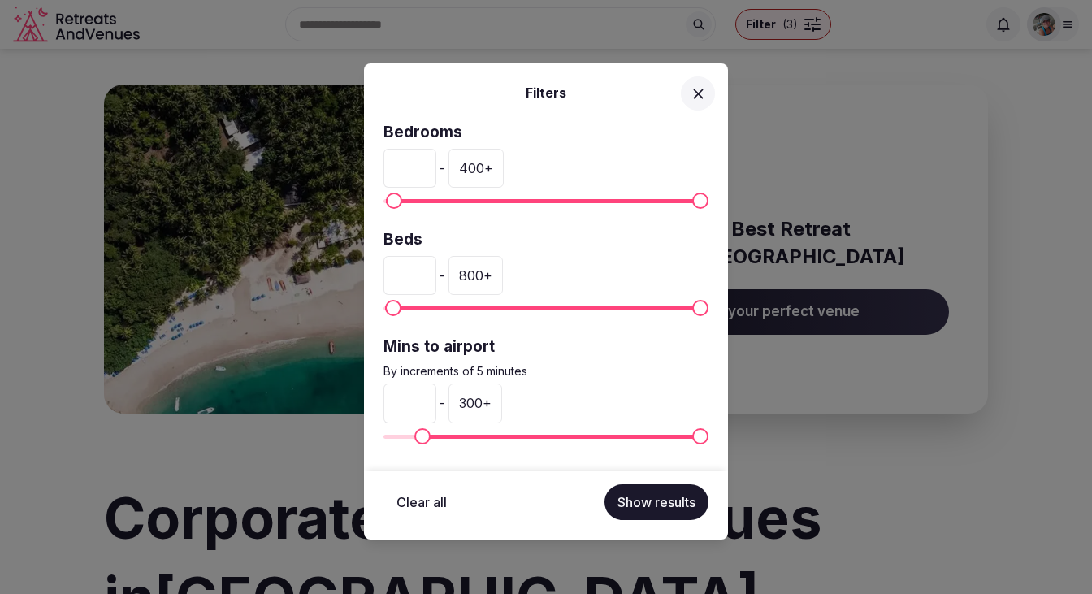
click at [436, 396] on input "**" at bounding box center [409, 402] width 53 height 39
type input "**"
click at [436, 396] on input "**" at bounding box center [409, 402] width 53 height 39
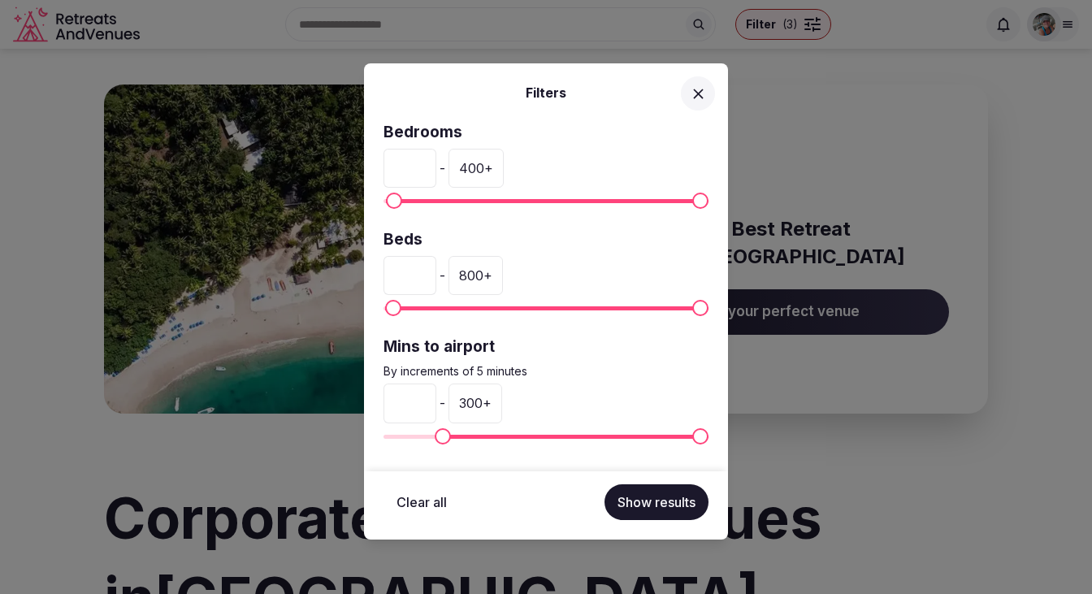
click at [662, 497] on button "Show results" at bounding box center [656, 502] width 104 height 36
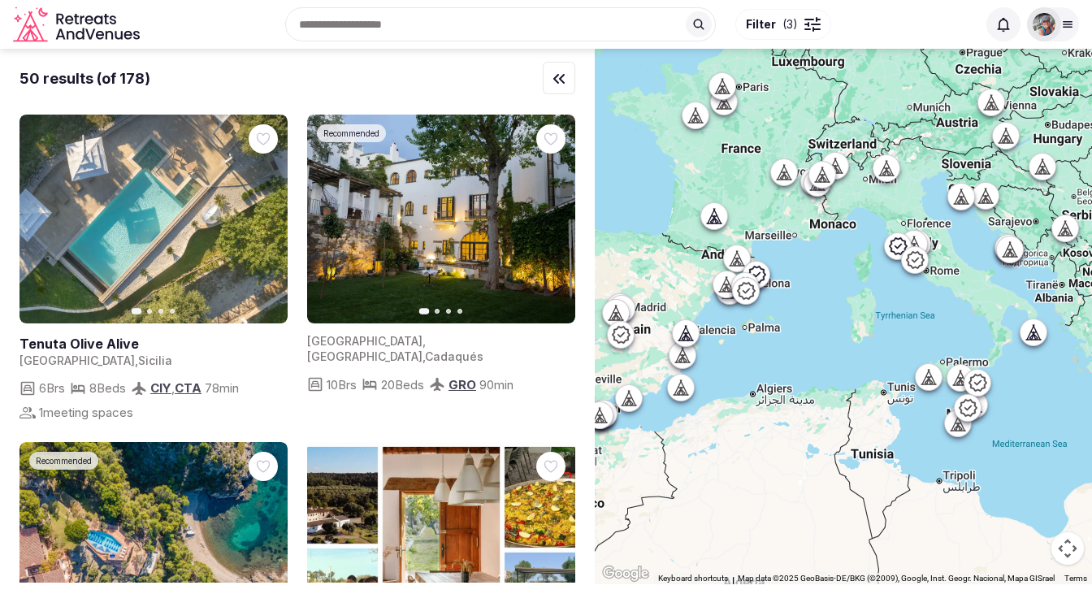
click at [367, 28] on div "Search Popular Destinations [GEOGRAPHIC_DATA], [GEOGRAPHIC_DATA] [GEOGRAPHIC_DA…" at bounding box center [561, 24] width 830 height 70
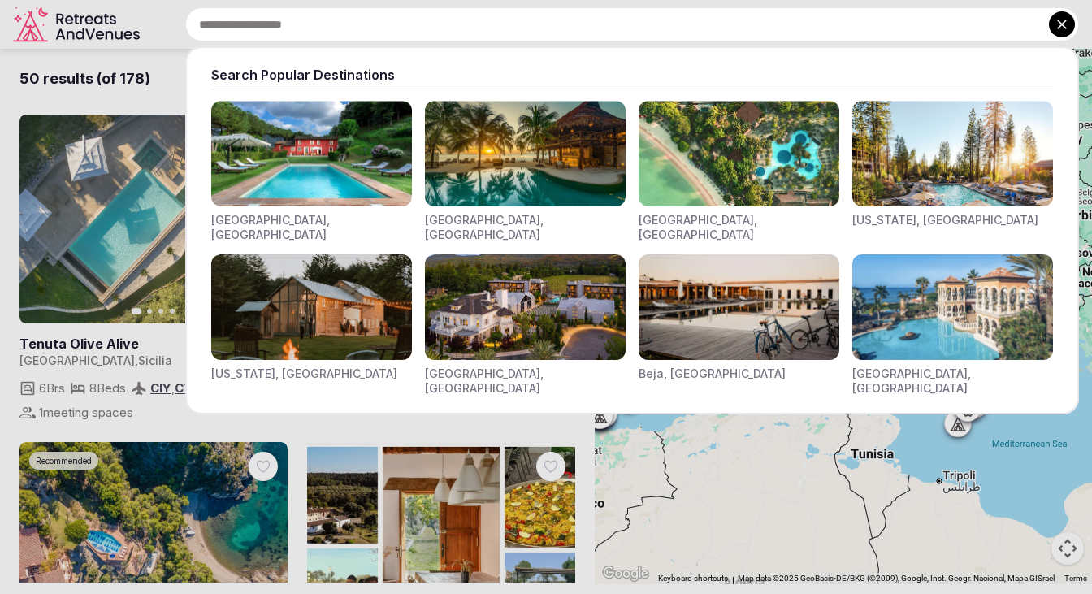
click at [367, 28] on input "text" at bounding box center [632, 24] width 894 height 34
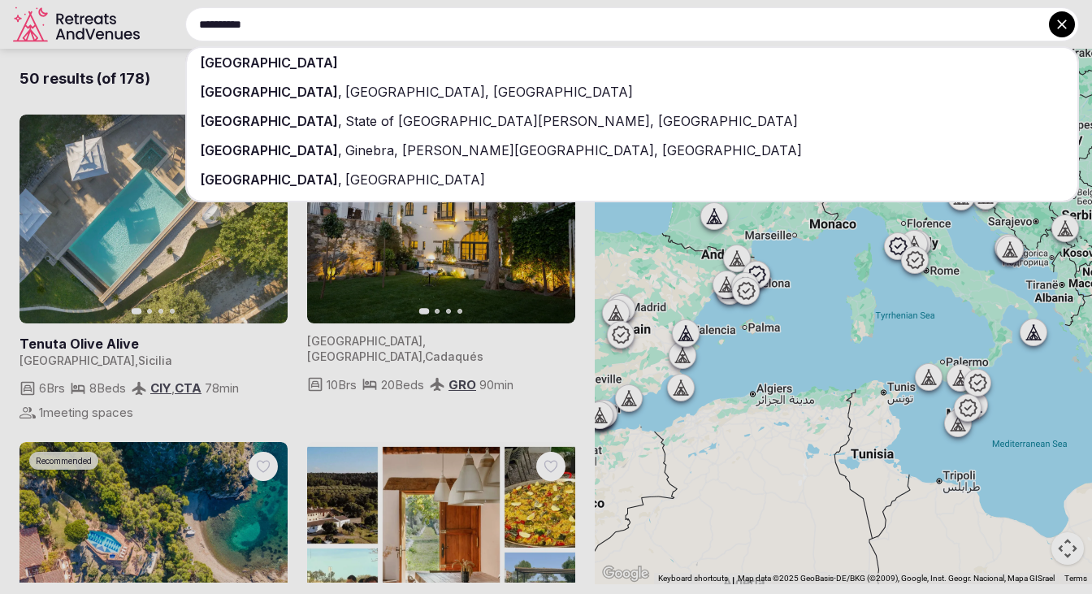
type input "**********"
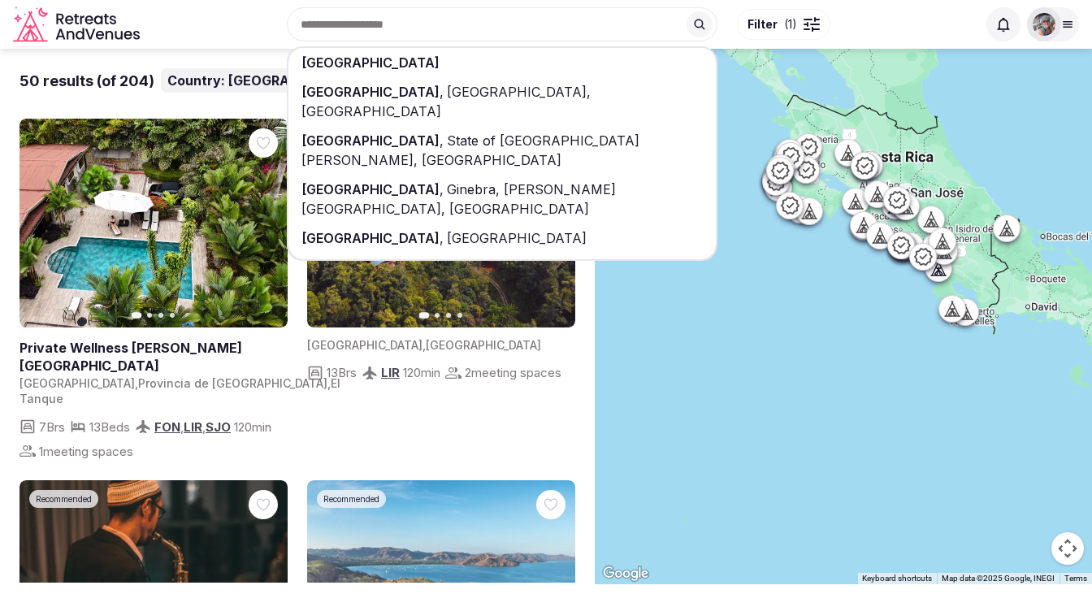
click at [230, 36] on div "[GEOGRAPHIC_DATA] [GEOGRAPHIC_DATA] , [GEOGRAPHIC_DATA], [GEOGRAPHIC_DATA] [GEO…" at bounding box center [561, 24] width 830 height 70
click at [259, 19] on div "[GEOGRAPHIC_DATA] [GEOGRAPHIC_DATA] , [GEOGRAPHIC_DATA], [GEOGRAPHIC_DATA] [GEO…" at bounding box center [561, 24] width 830 height 70
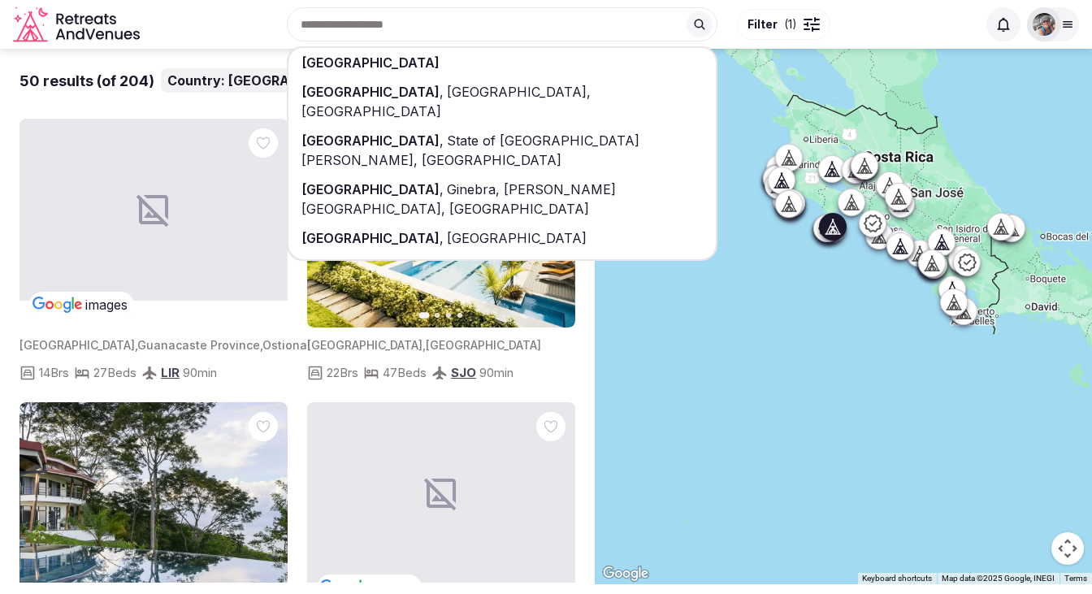
click at [549, 227] on icon "button" at bounding box center [552, 223] width 13 height 13
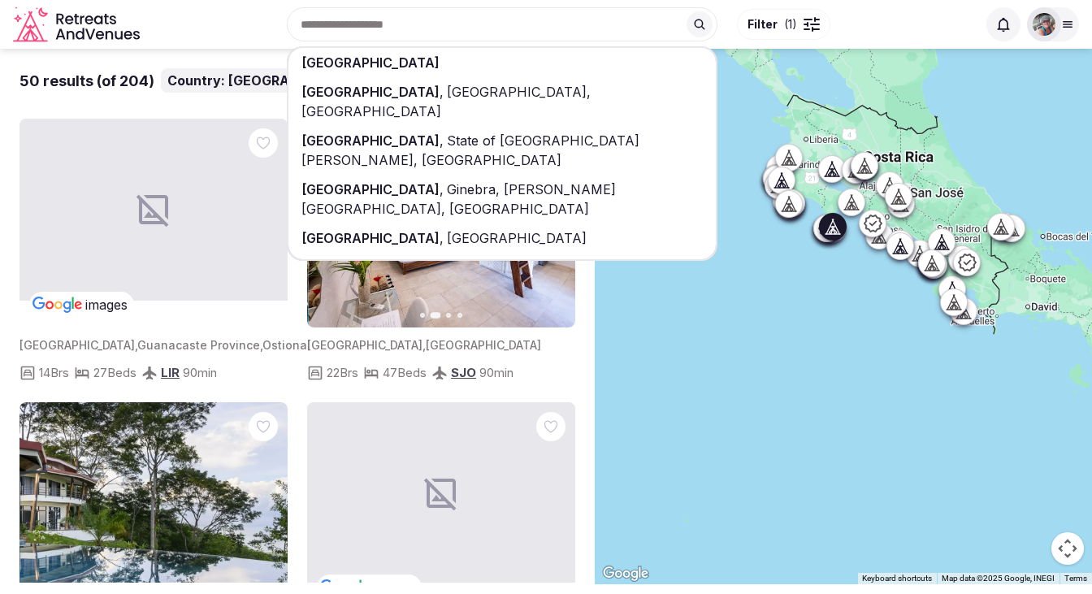
click at [549, 227] on icon "button" at bounding box center [552, 223] width 13 height 13
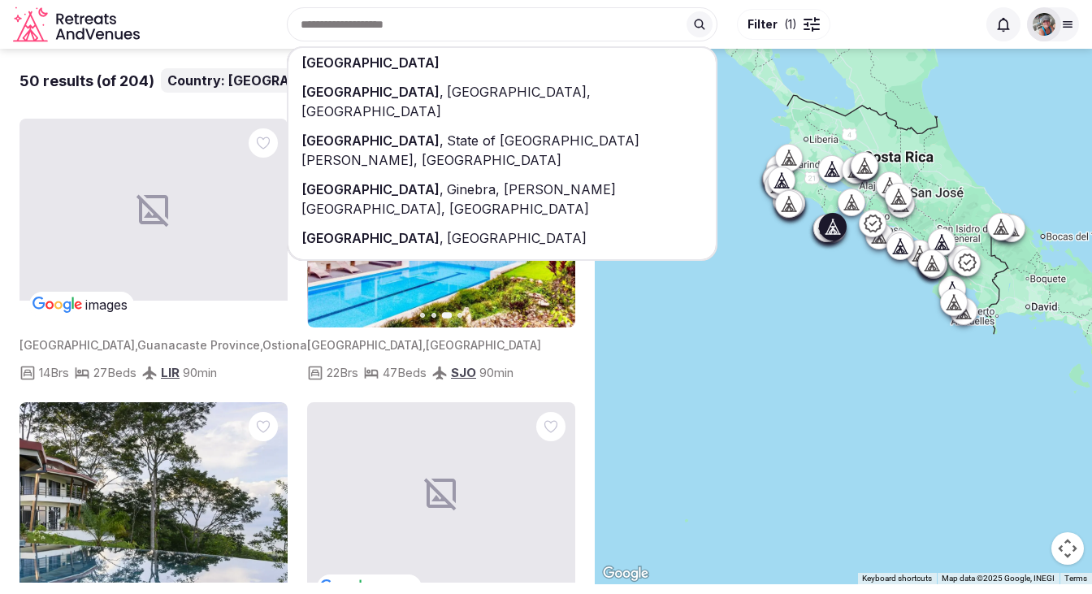
click at [549, 227] on icon "button" at bounding box center [552, 223] width 13 height 13
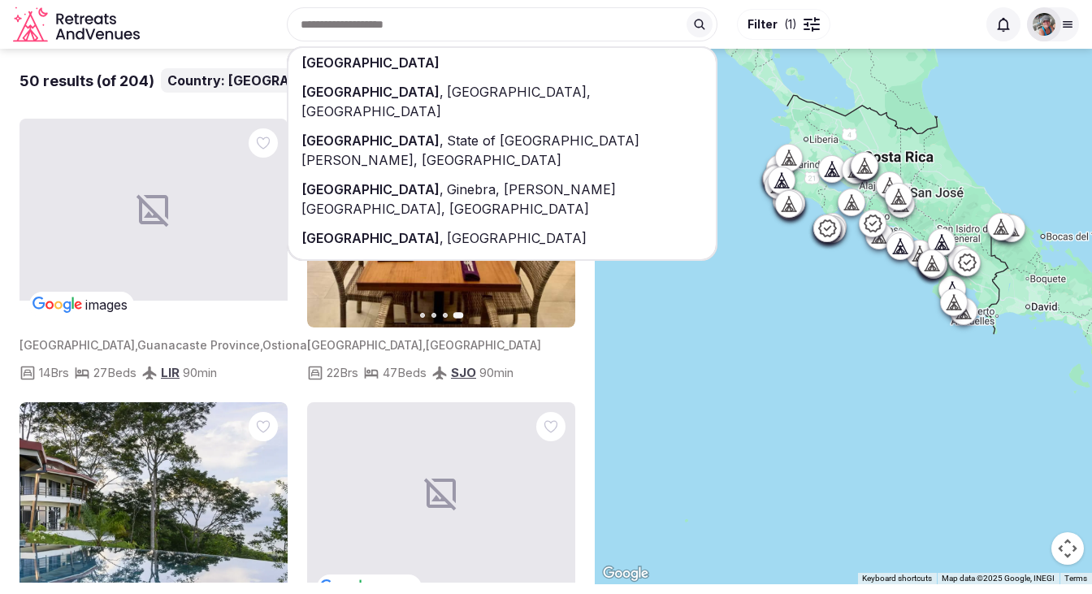
click at [268, 25] on div "[GEOGRAPHIC_DATA] [GEOGRAPHIC_DATA] , [GEOGRAPHIC_DATA], [GEOGRAPHIC_DATA] [GEO…" at bounding box center [561, 24] width 830 height 70
click at [317, 28] on div "[GEOGRAPHIC_DATA] [GEOGRAPHIC_DATA] , [GEOGRAPHIC_DATA], [GEOGRAPHIC_DATA] [GEO…" at bounding box center [561, 24] width 830 height 70
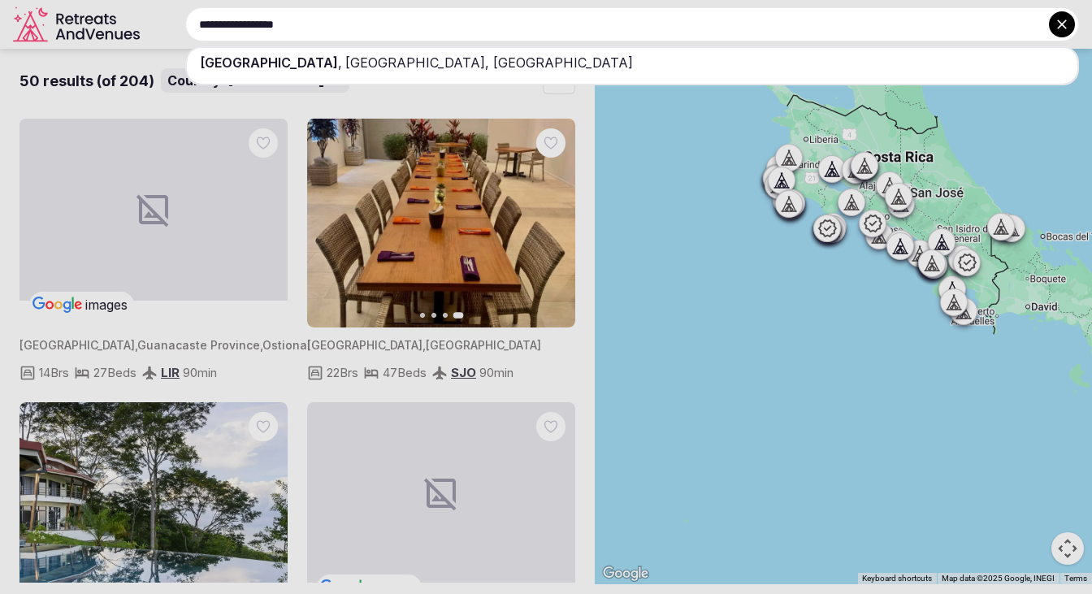
type input "**********"
